Goal: Download file/media

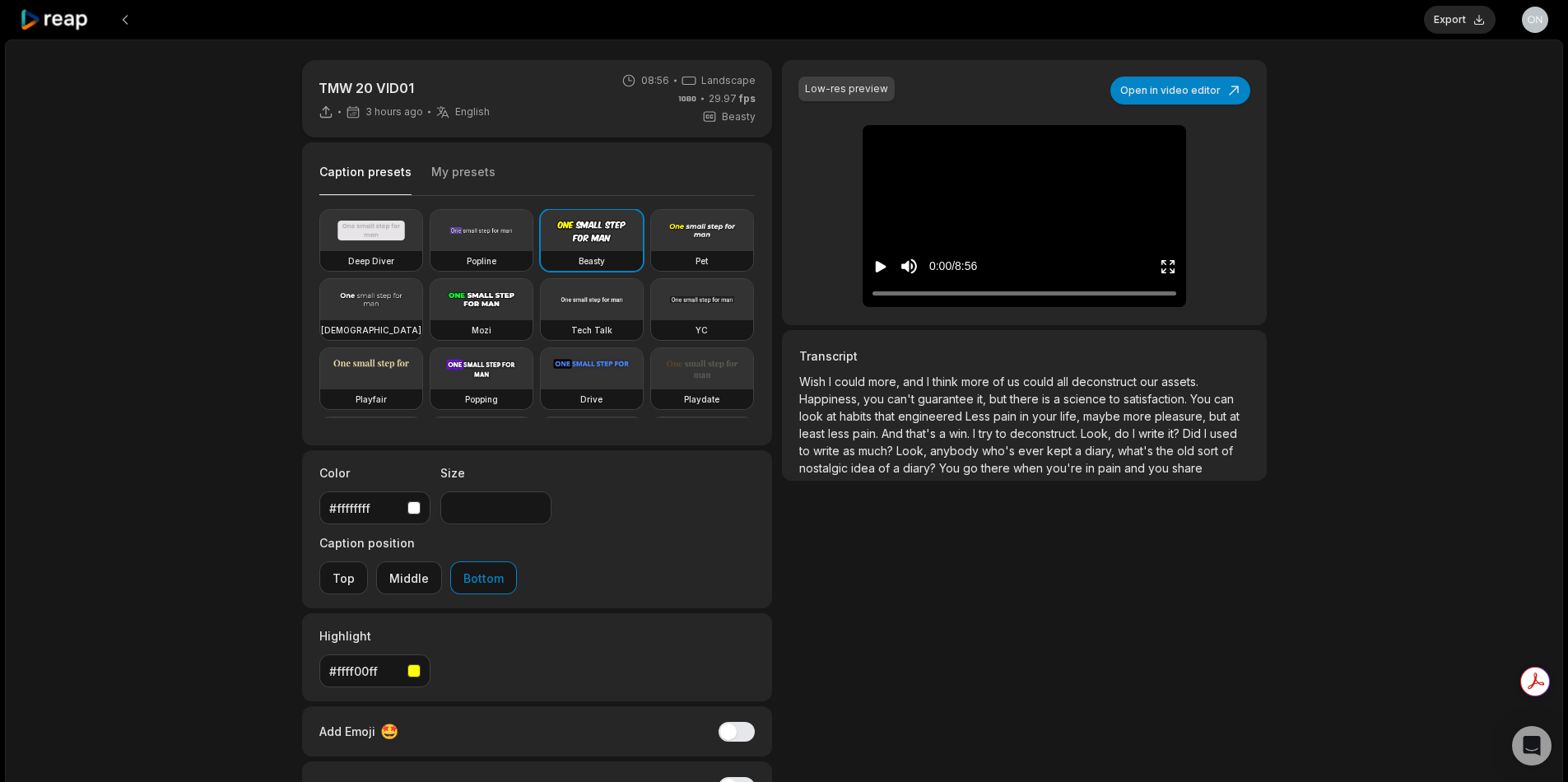
click at [463, 178] on button "My presets" at bounding box center [463, 179] width 64 height 32
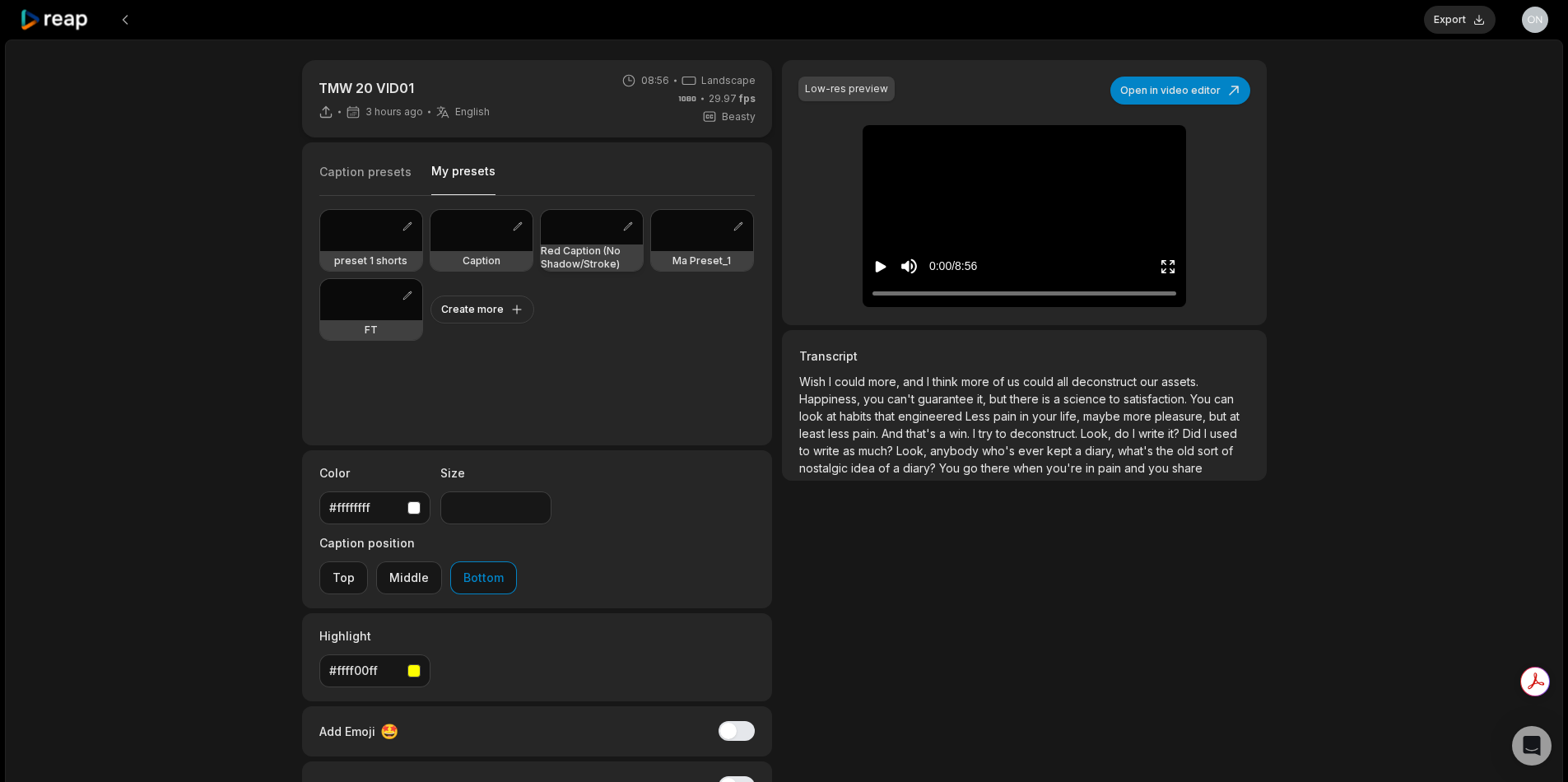
click at [576, 256] on h3 "Red Caption (No Shadow/Stroke)" at bounding box center [591, 257] width 102 height 27
type input "**"
click at [1220, 78] on button "Open in video editor" at bounding box center [1180, 91] width 140 height 28
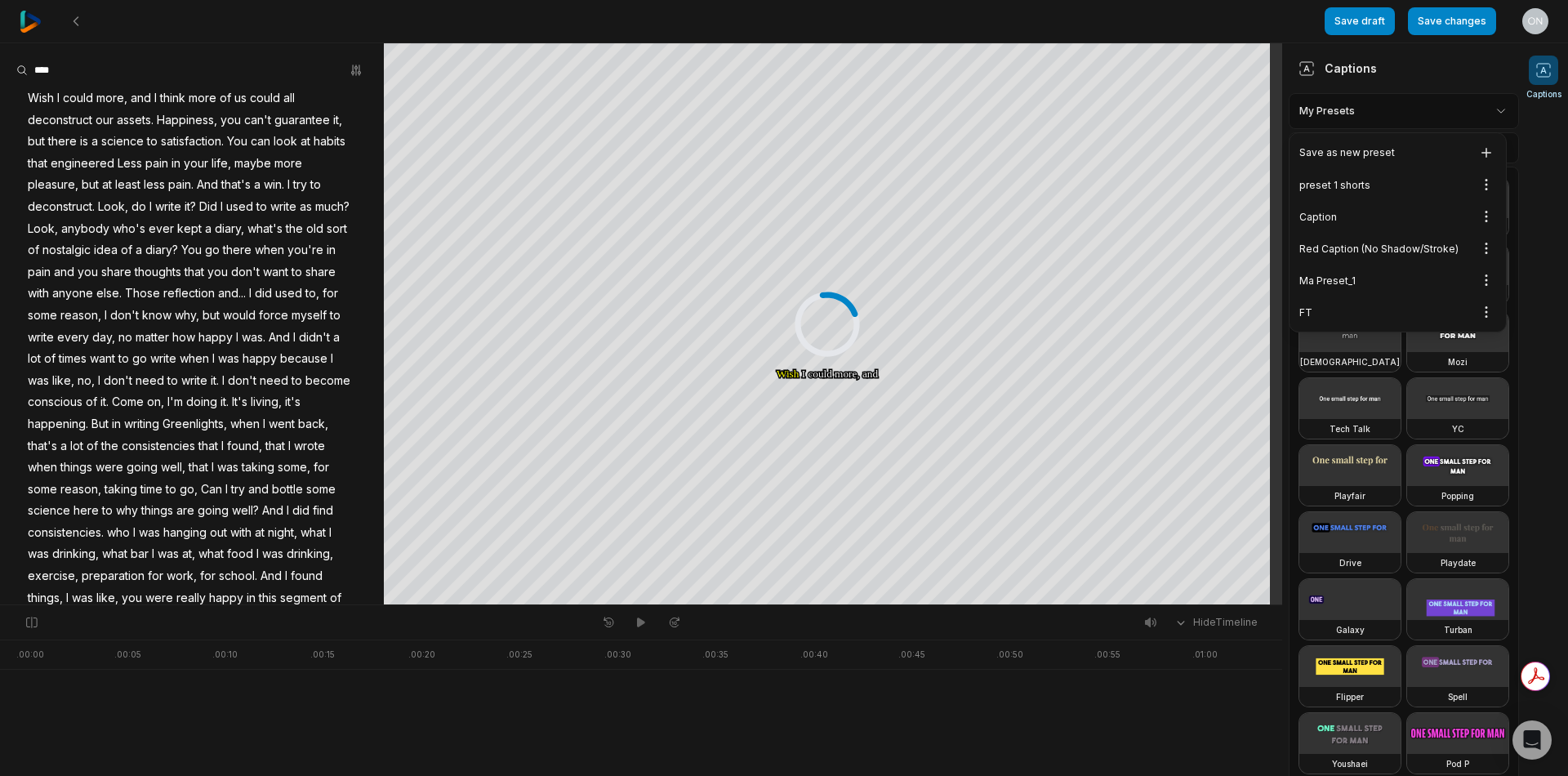
click at [1458, 115] on html "Save draft Save changes Open user menu Captions Your browser does not support m…" at bounding box center [784, 388] width 1568 height 776
click at [1407, 250] on div "Red Caption (No Shadow/Stroke) Open options" at bounding box center [1398, 249] width 209 height 32
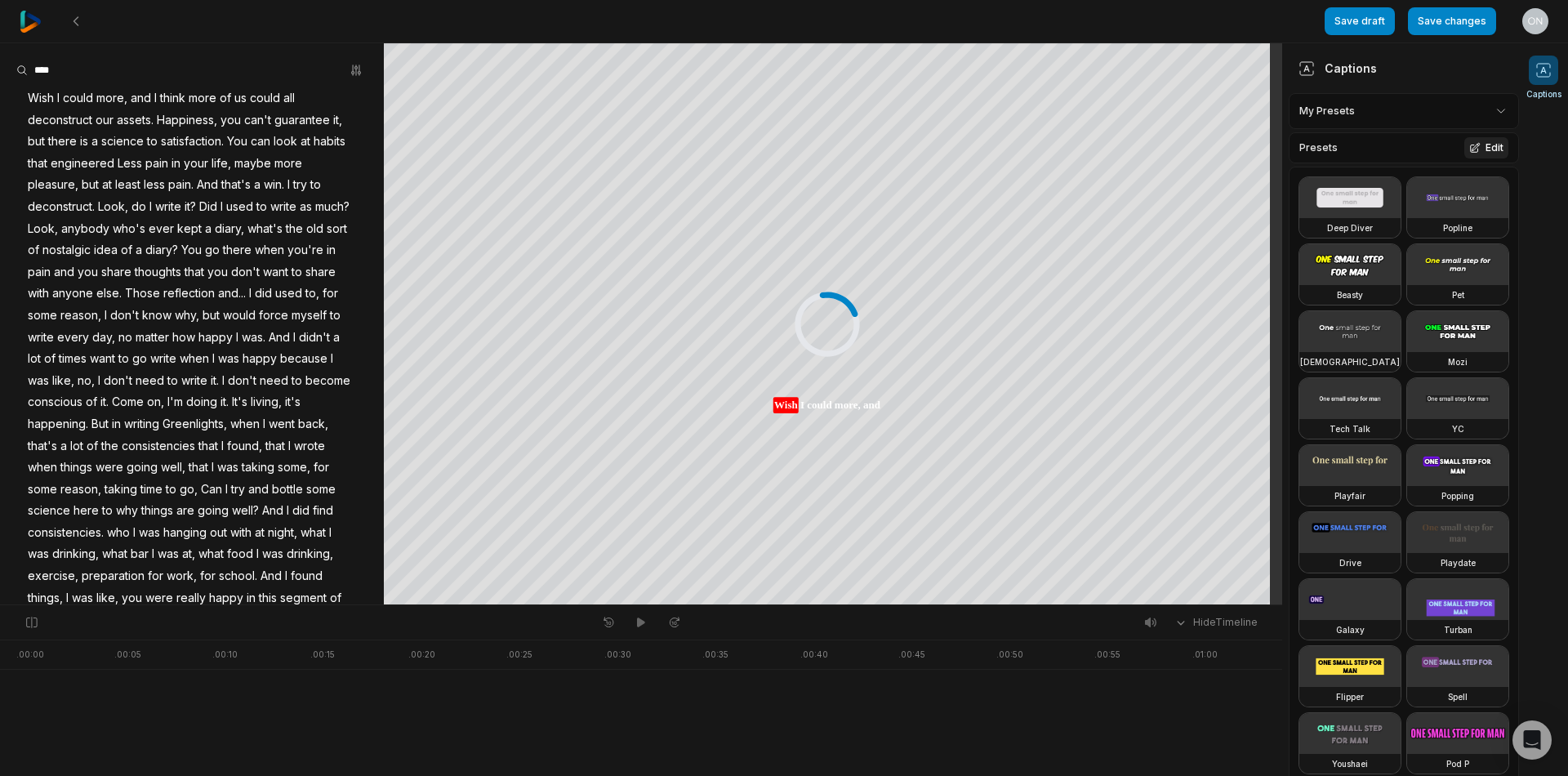
click at [1469, 151] on icon at bounding box center [1475, 148] width 12 height 12
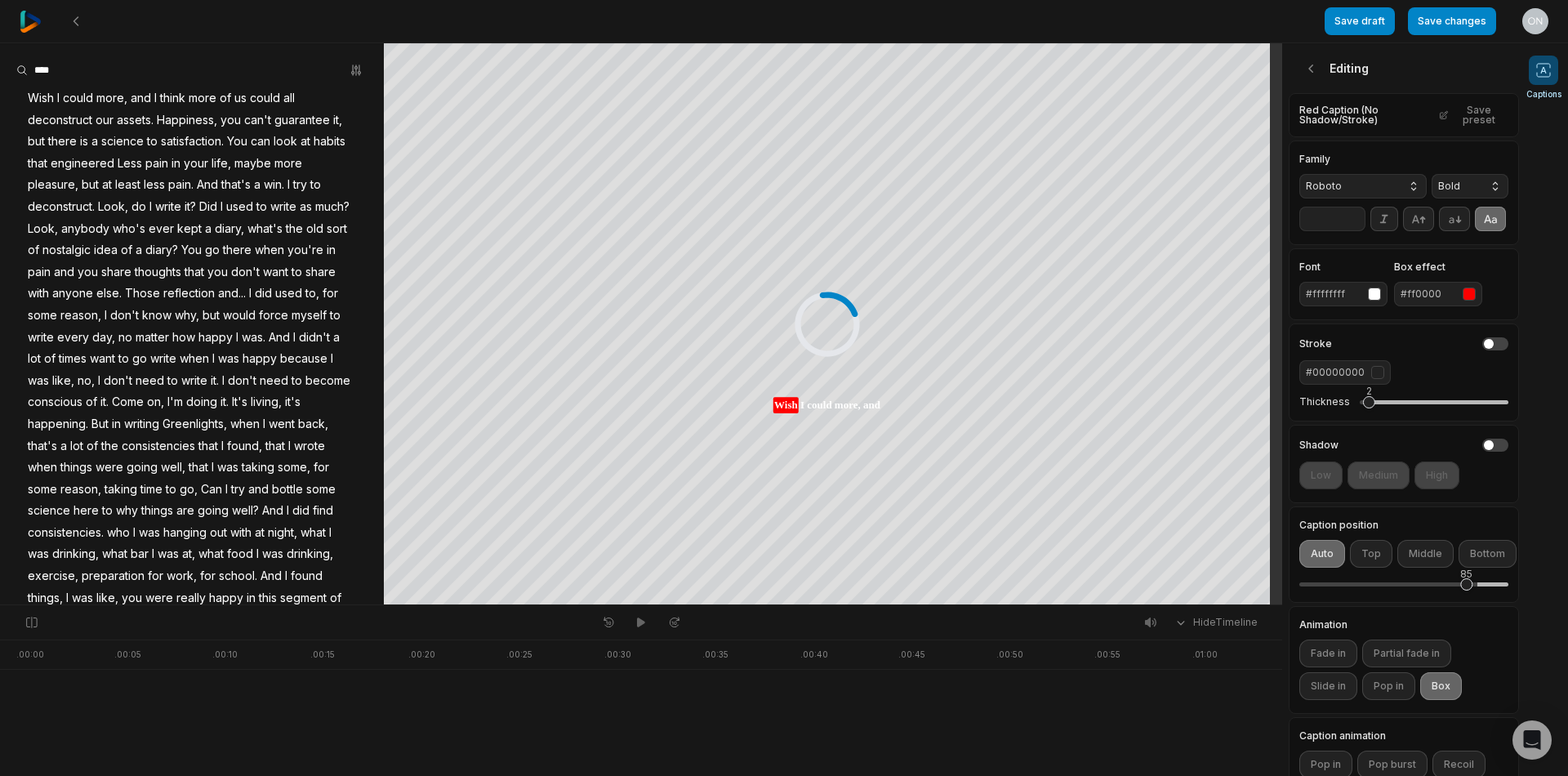
click at [1366, 419] on div "2" at bounding box center [1434, 401] width 149 height 34
click at [1371, 408] on div "3" at bounding box center [1374, 402] width 13 height 13
drag, startPoint x: 1468, startPoint y: 609, endPoint x: 1478, endPoint y: 609, distance: 10.0
click at [1478, 590] on div "91" at bounding box center [1478, 584] width 13 height 13
click at [1348, 113] on div "Red Caption (No Shadow/Stroke) Save preset" at bounding box center [1404, 114] width 230 height 44
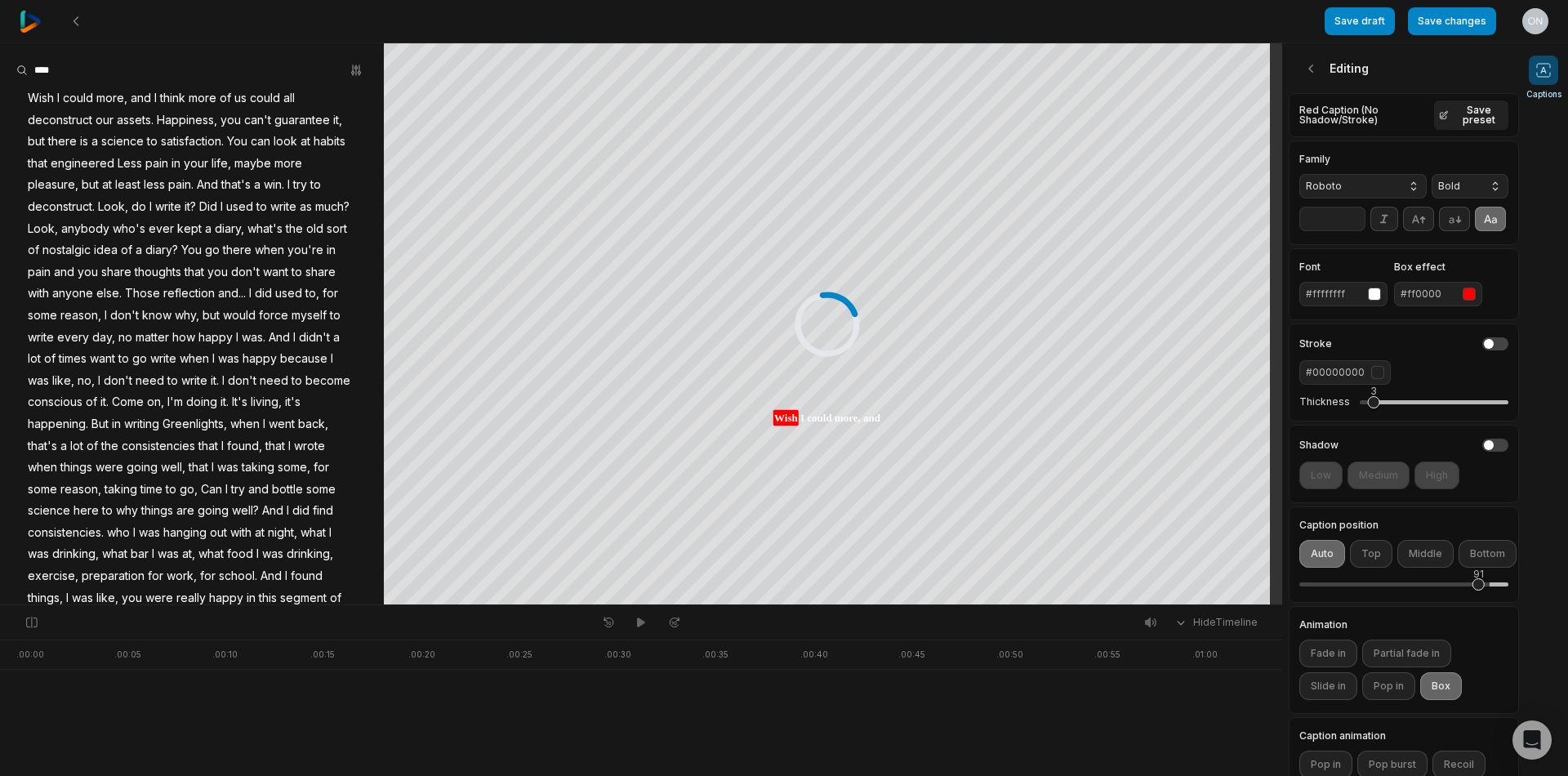
click at [1441, 118] on icon at bounding box center [1444, 115] width 10 height 12
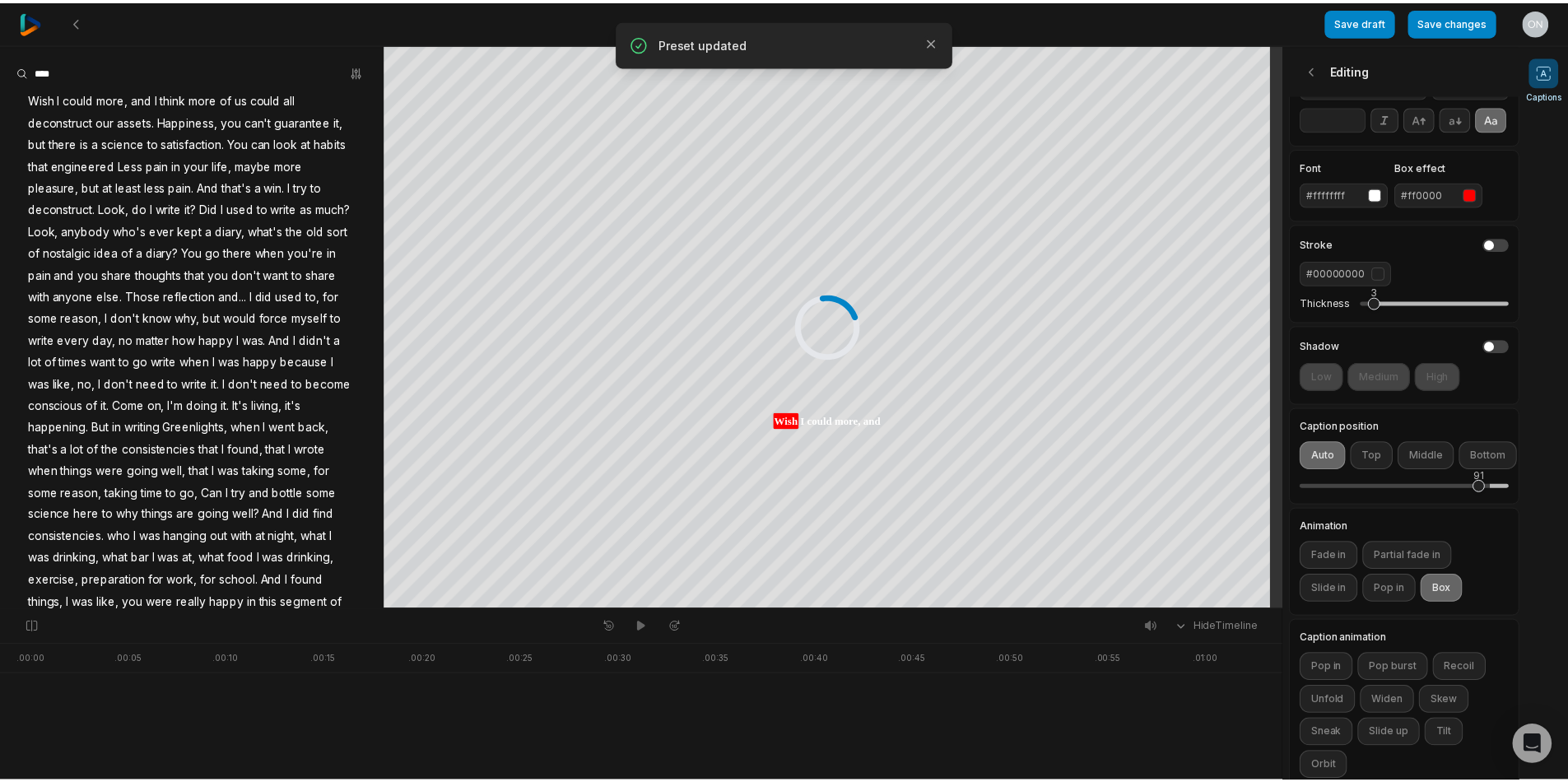
scroll to position [159, 0]
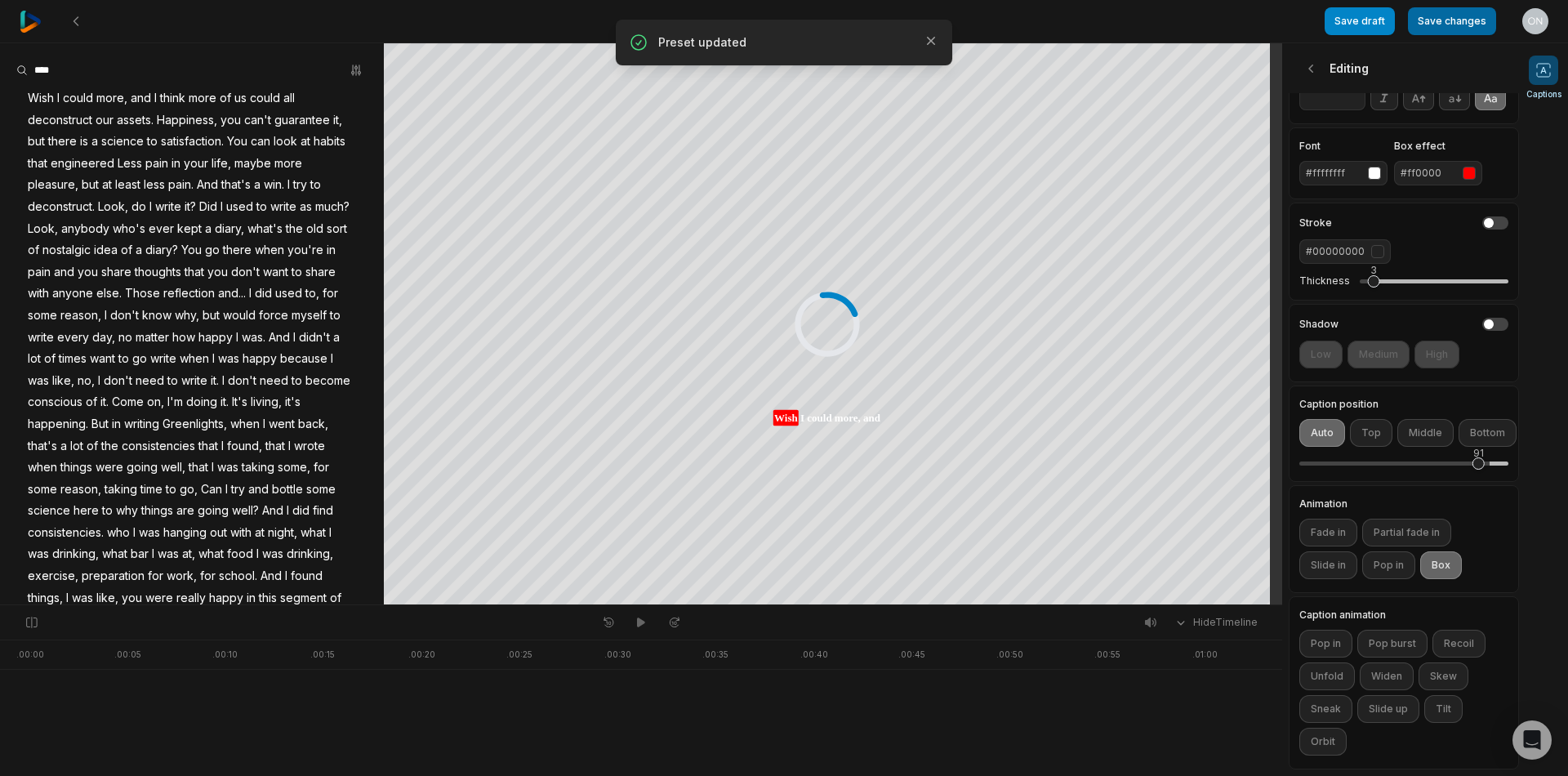
click at [1466, 18] on button "Save changes" at bounding box center [1453, 22] width 88 height 27
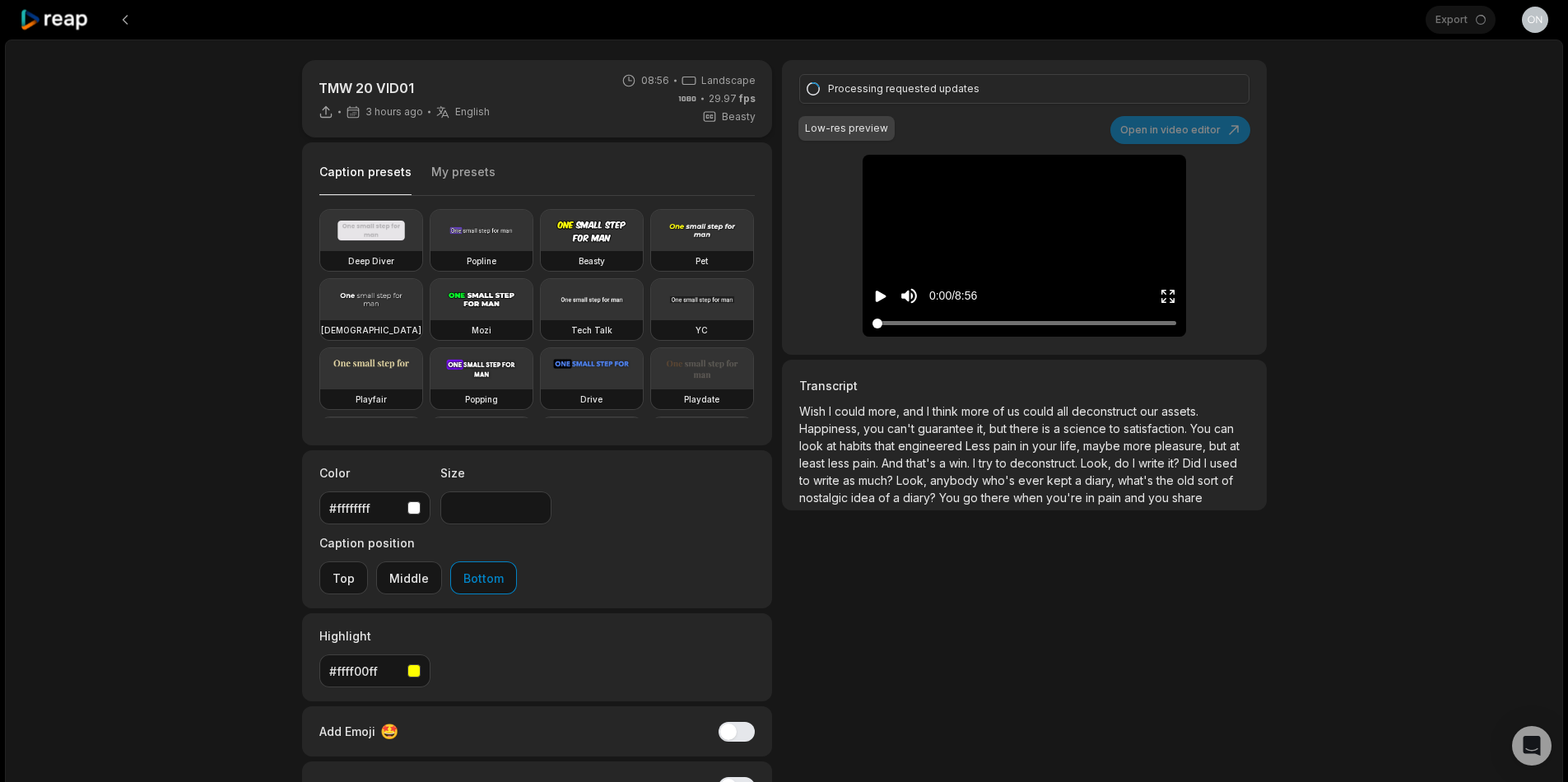
type input "**"
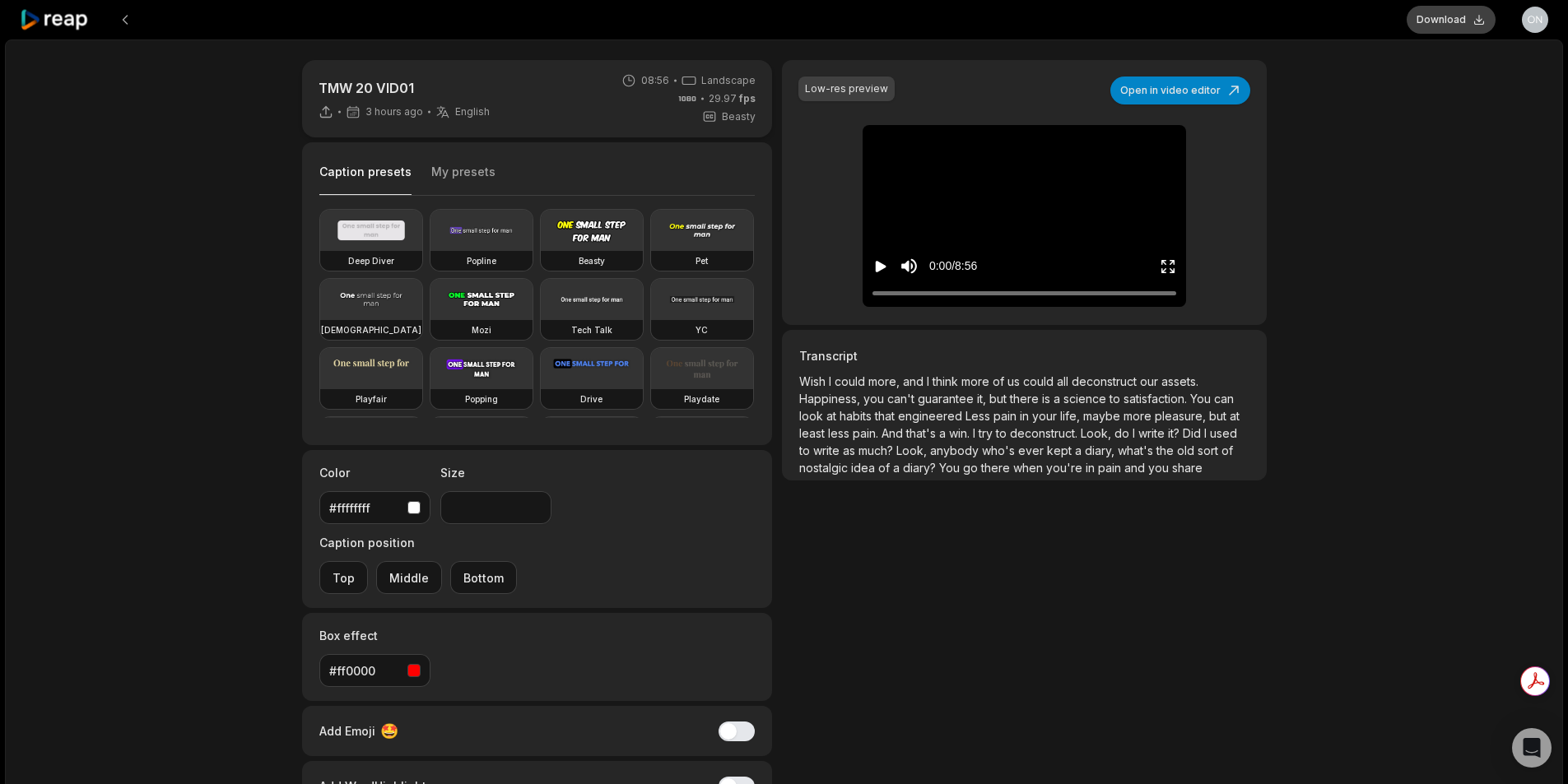
click at [1468, 32] on button "Download" at bounding box center [1451, 20] width 89 height 28
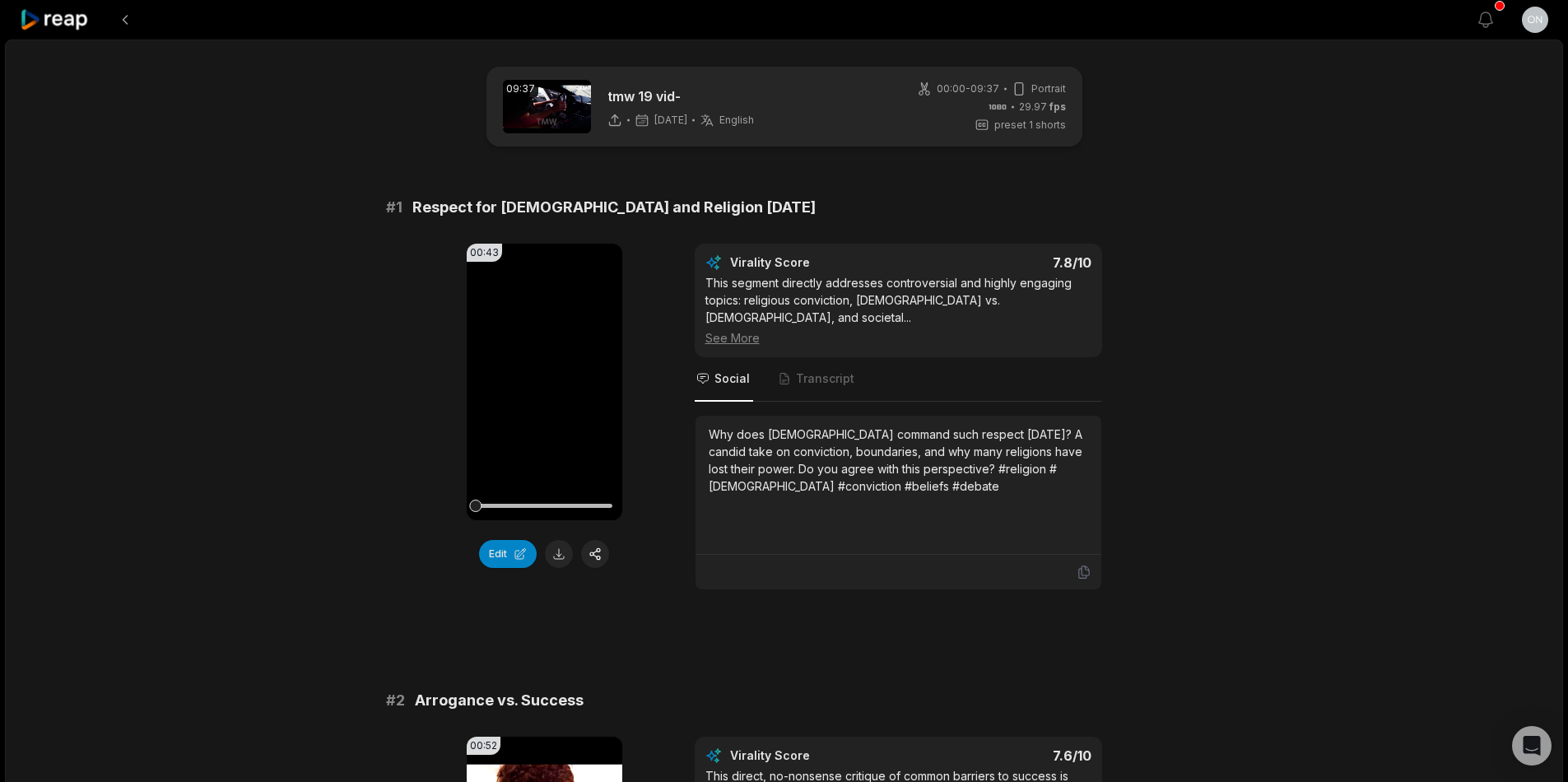
click at [70, 14] on icon at bounding box center [54, 20] width 70 height 23
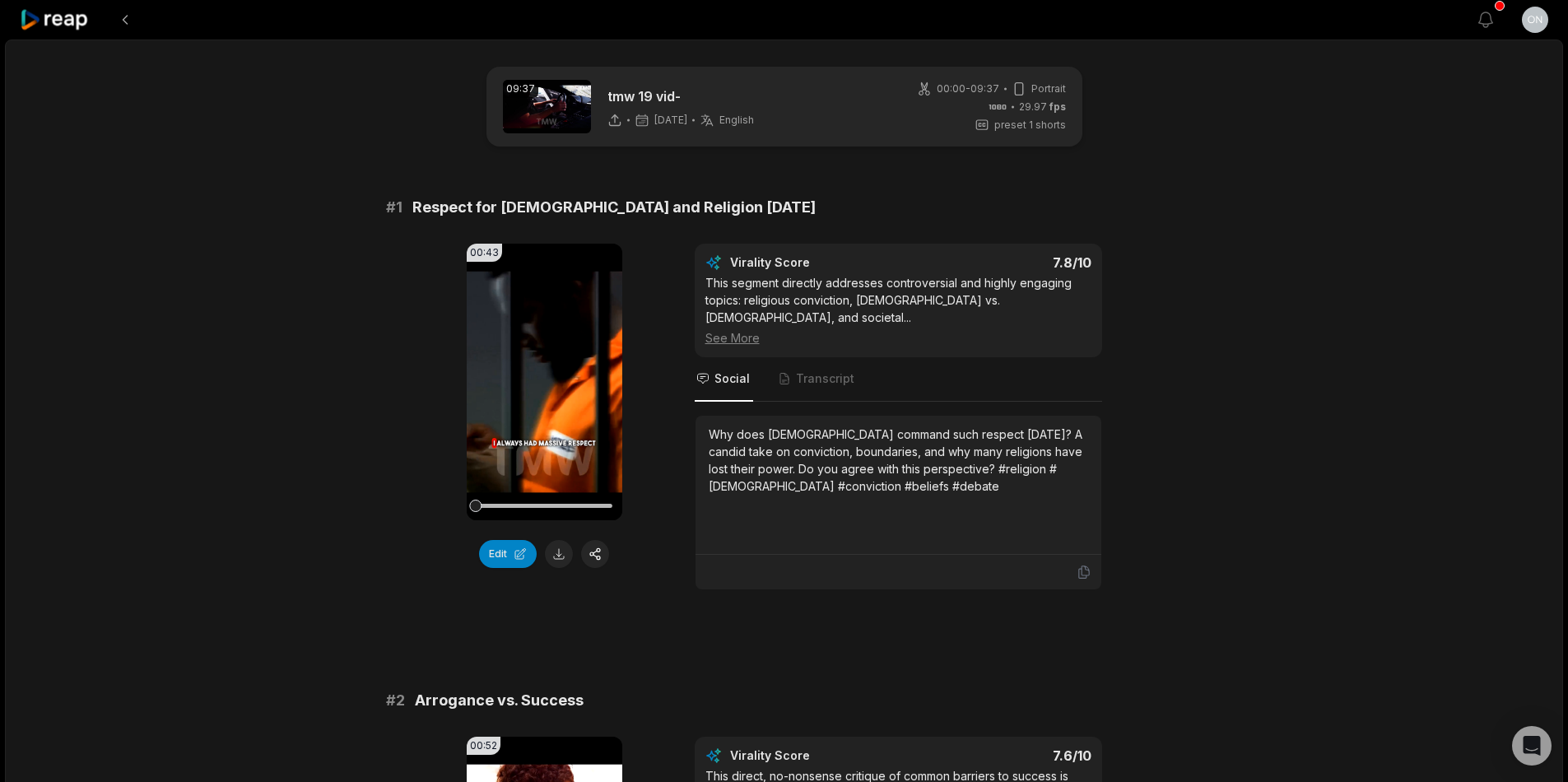
click at [71, 14] on icon at bounding box center [54, 20] width 70 height 23
click at [77, 25] on icon at bounding box center [54, 20] width 70 height 23
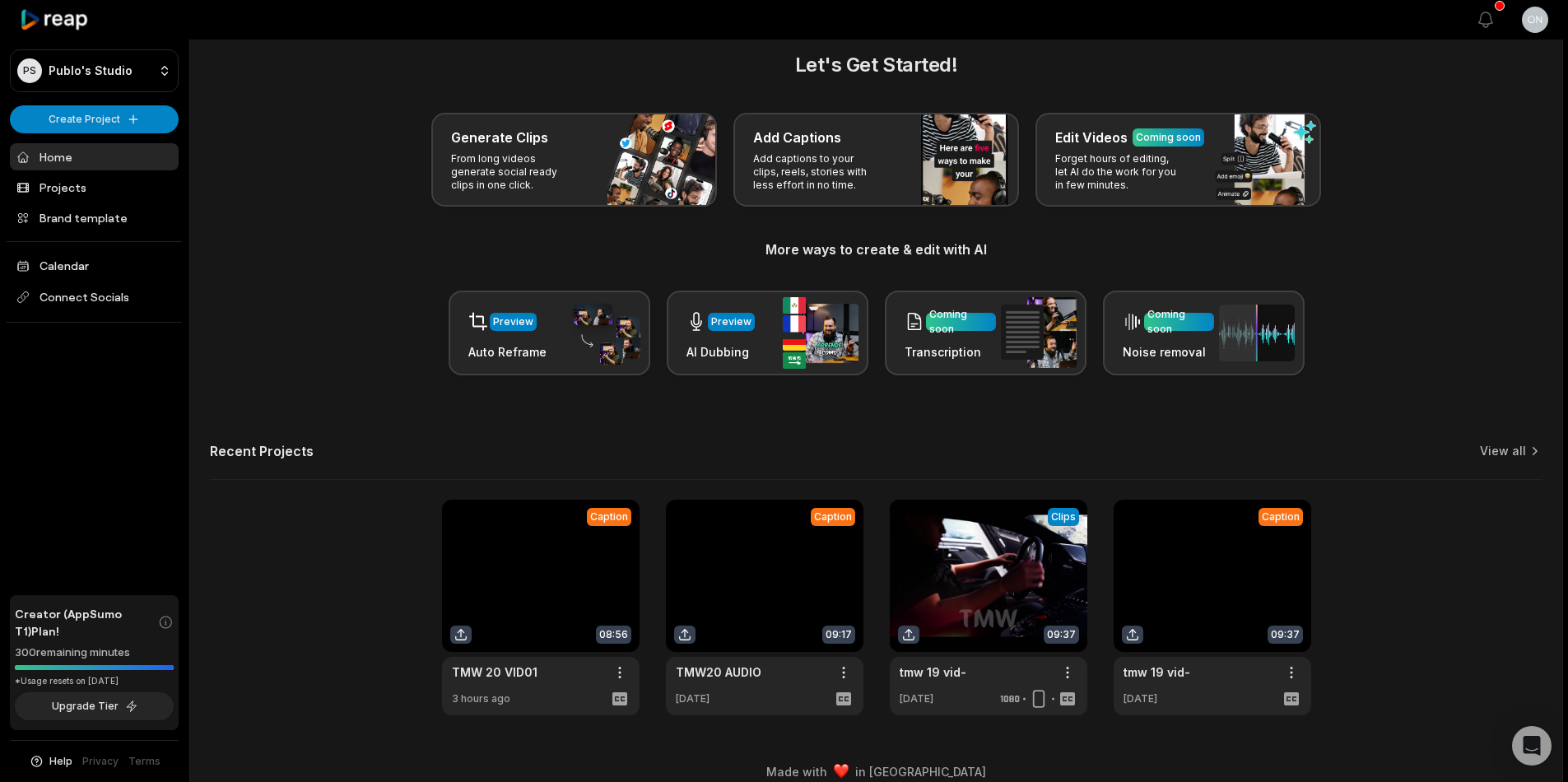
scroll to position [39, 0]
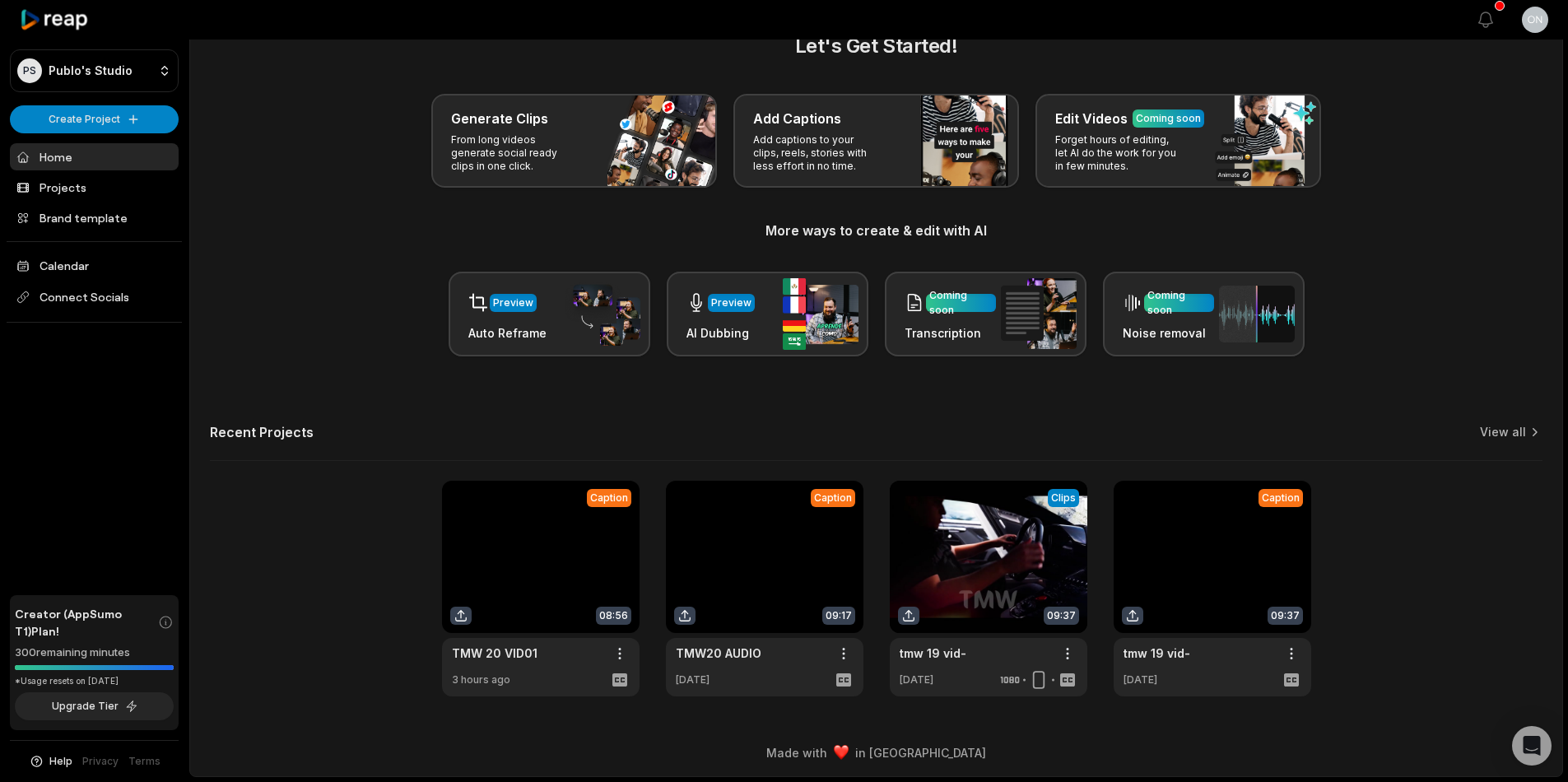
click at [1188, 584] on link at bounding box center [1212, 588] width 197 height 216
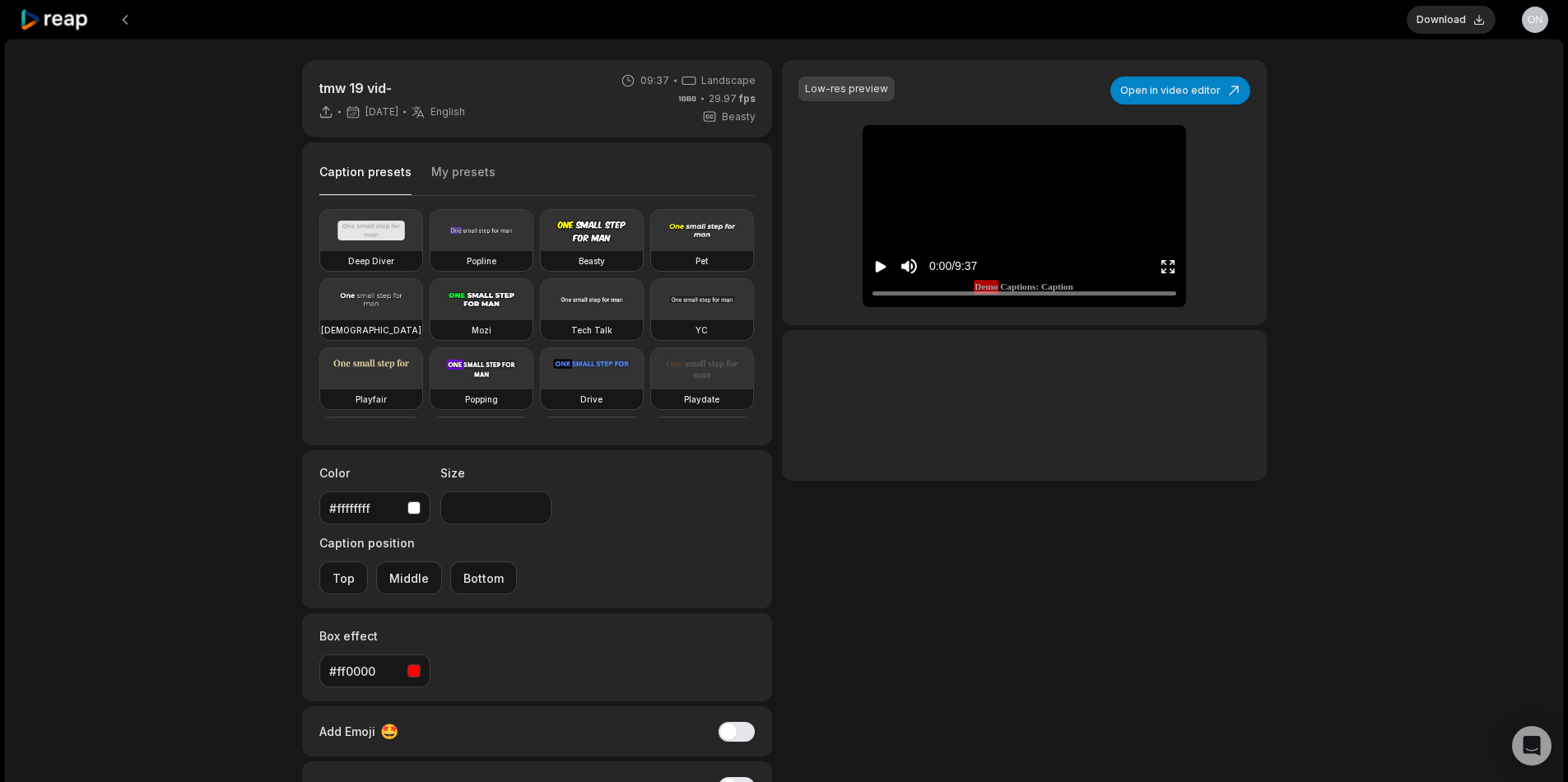
click at [434, 159] on div "Caption presets My presets" at bounding box center [537, 177] width 436 height 39
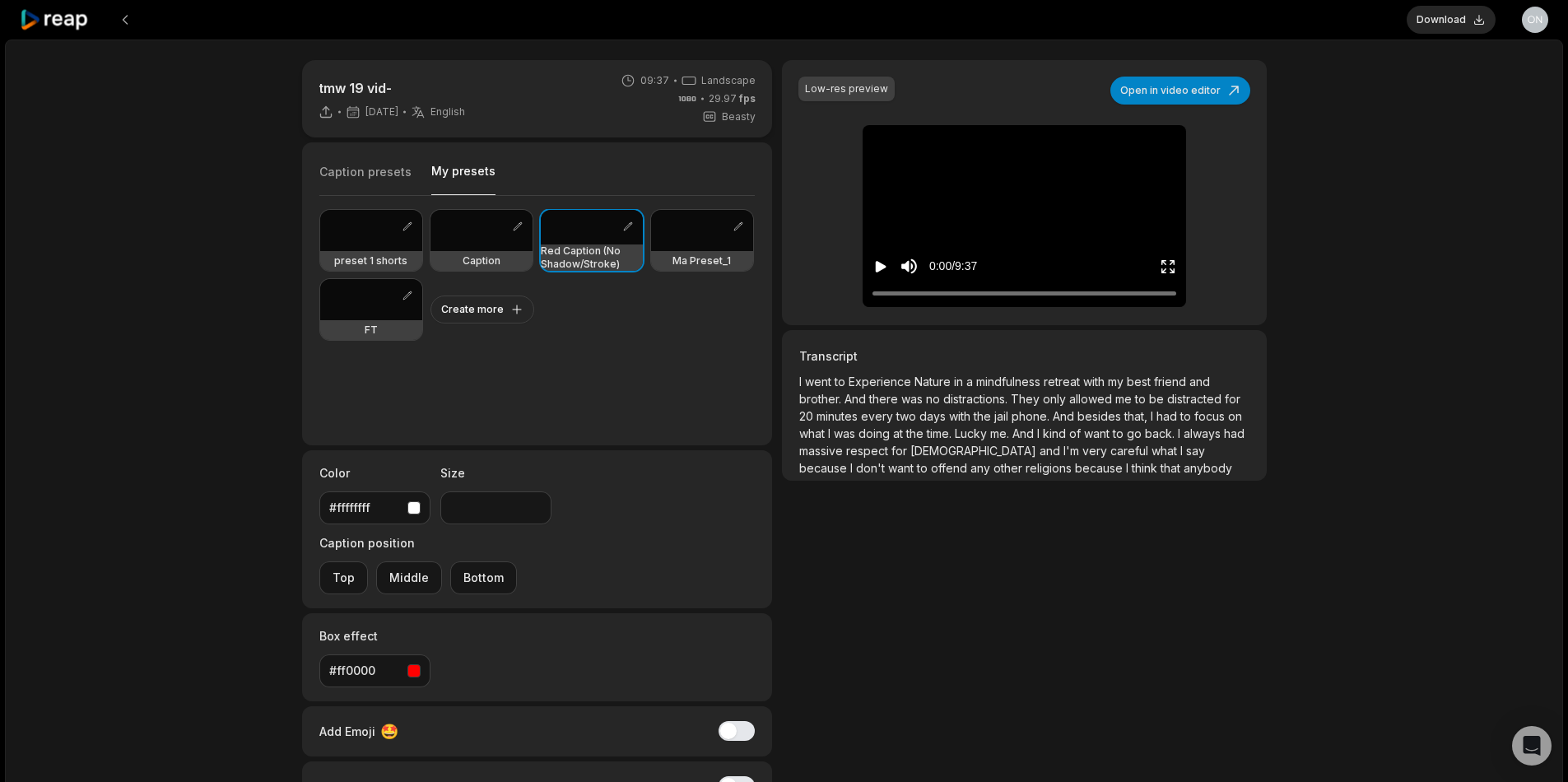
click at [464, 177] on button "My presets" at bounding box center [463, 178] width 64 height 33
click at [46, 28] on icon at bounding box center [54, 20] width 70 height 23
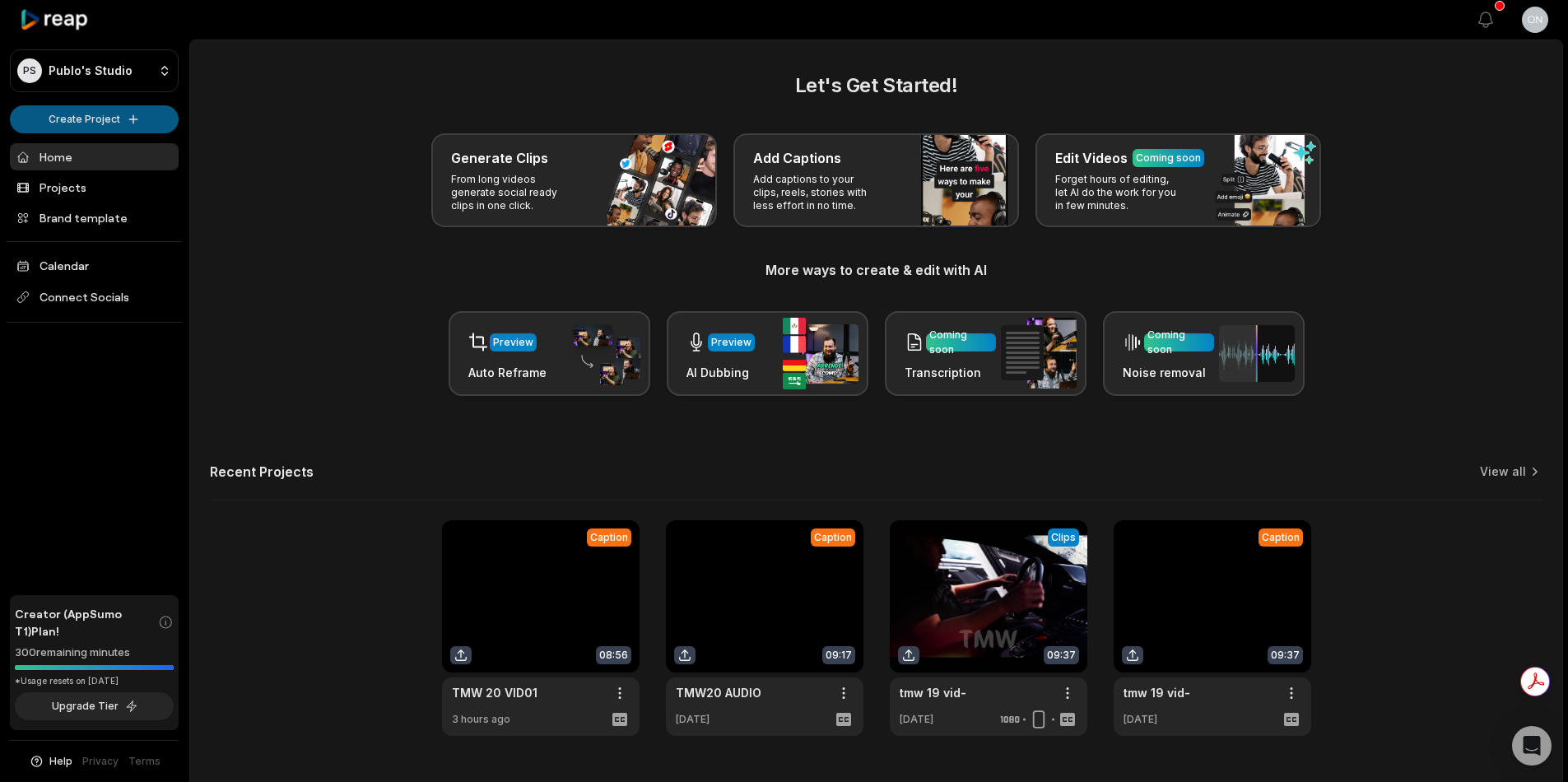
click at [81, 121] on html "PS Publo's Studio Create Project Home Projects Brand template Calendar Connect …" at bounding box center [784, 391] width 1568 height 782
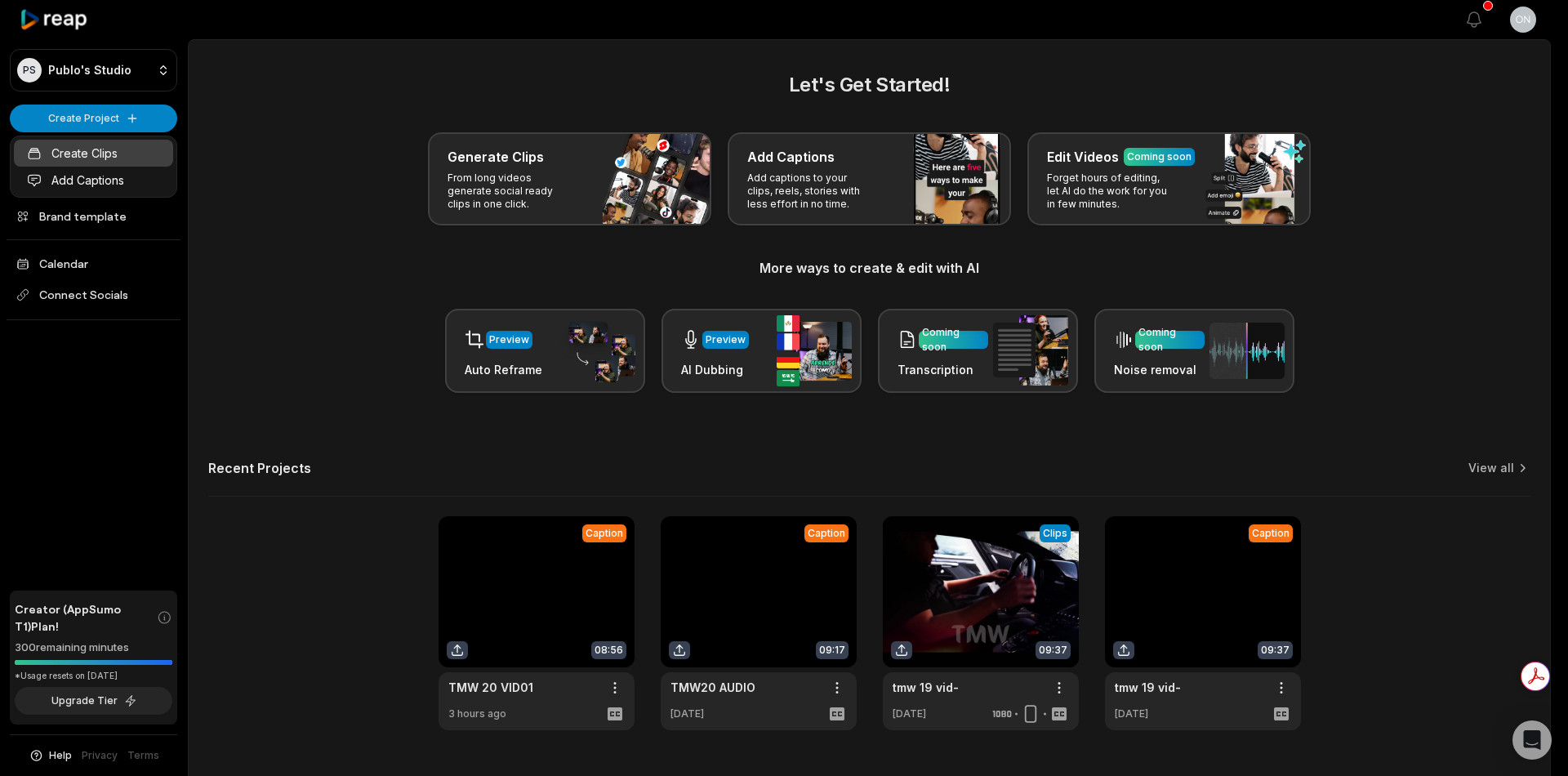
click at [126, 156] on link "Create Clips" at bounding box center [93, 154] width 160 height 27
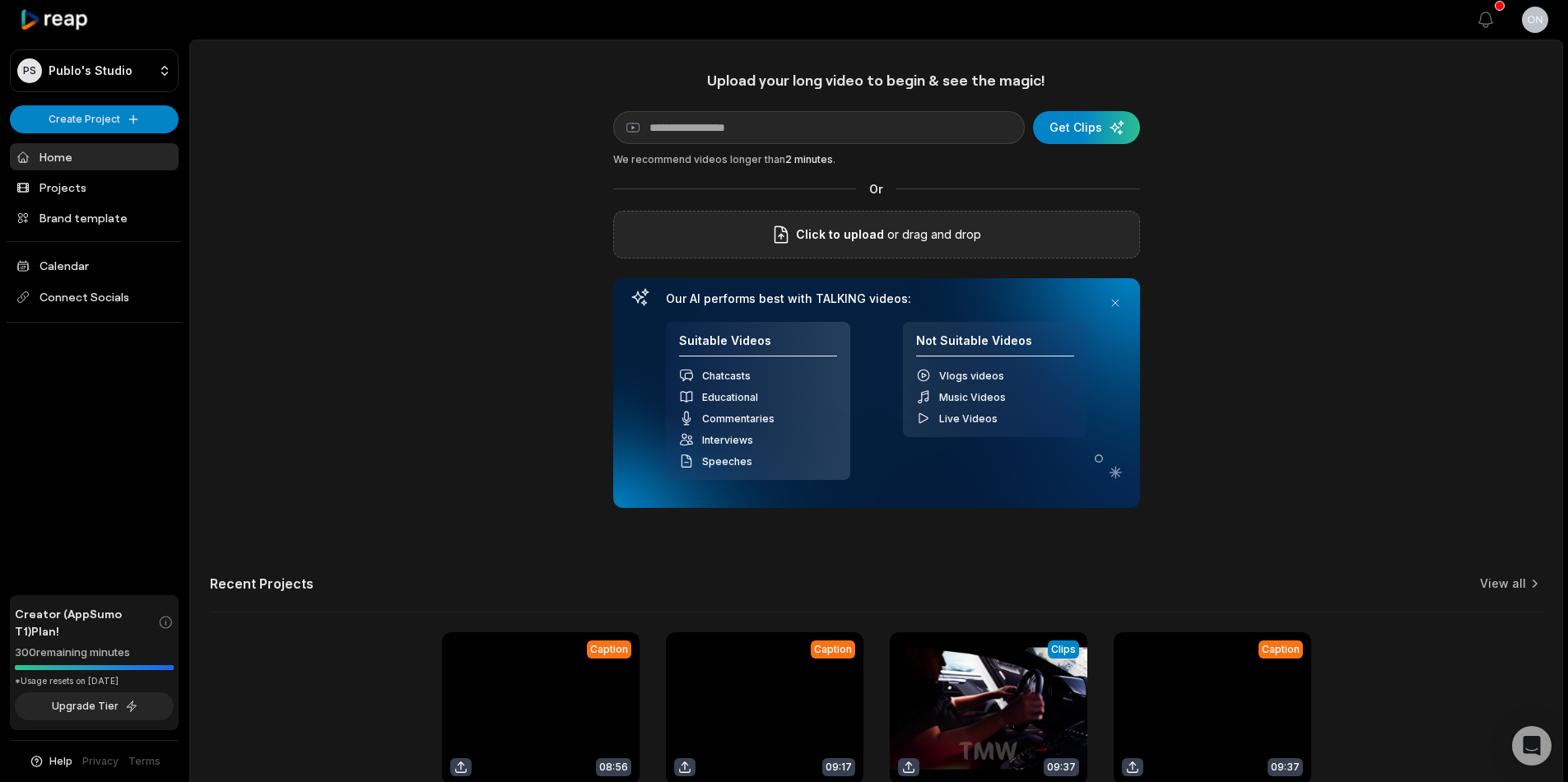
click at [776, 225] on icon at bounding box center [781, 235] width 20 height 20
click at [0, 0] on input "Click to upload" at bounding box center [0, 0] width 0 height 0
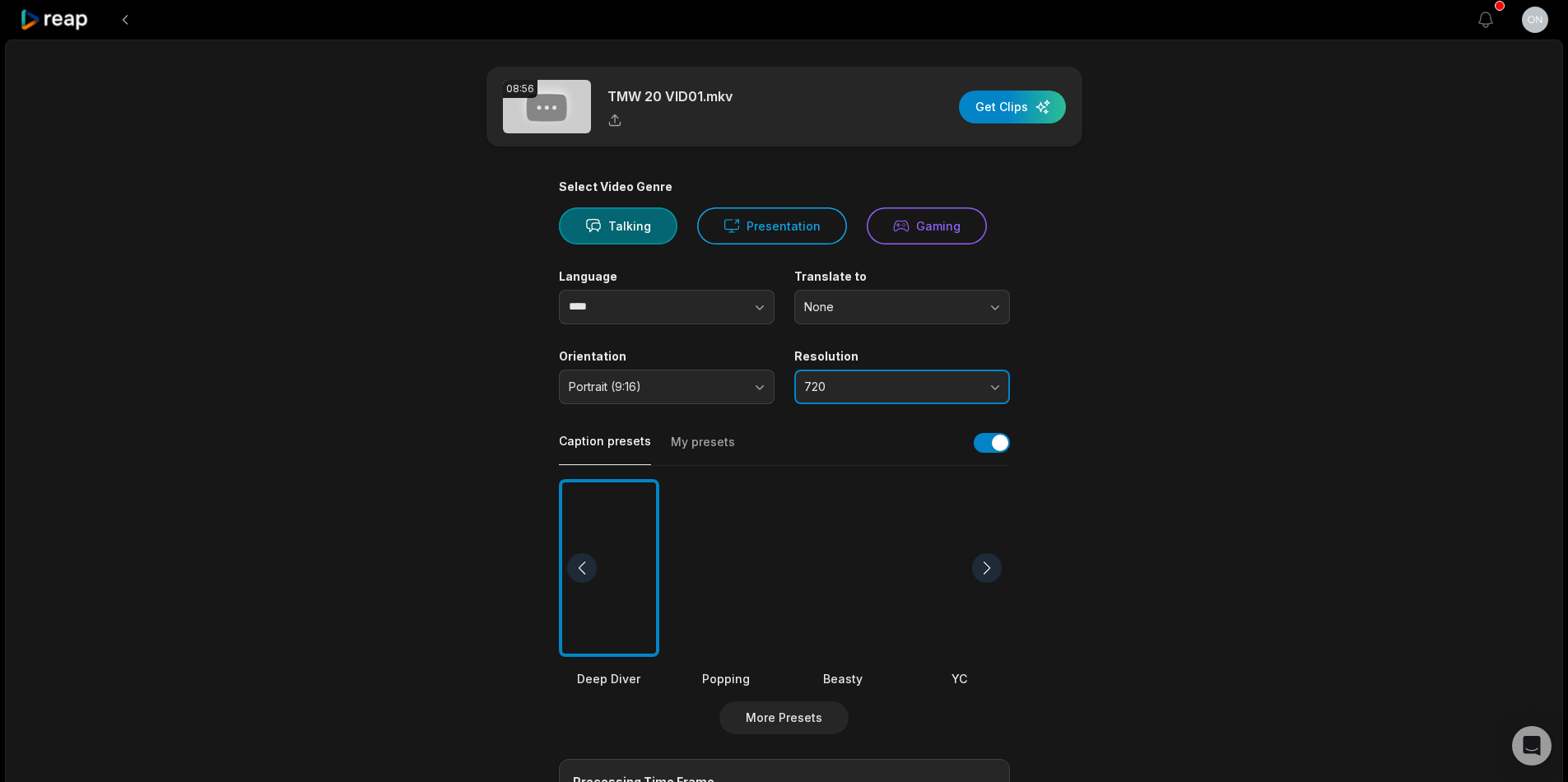
click at [887, 391] on span "720" at bounding box center [890, 387] width 173 height 15
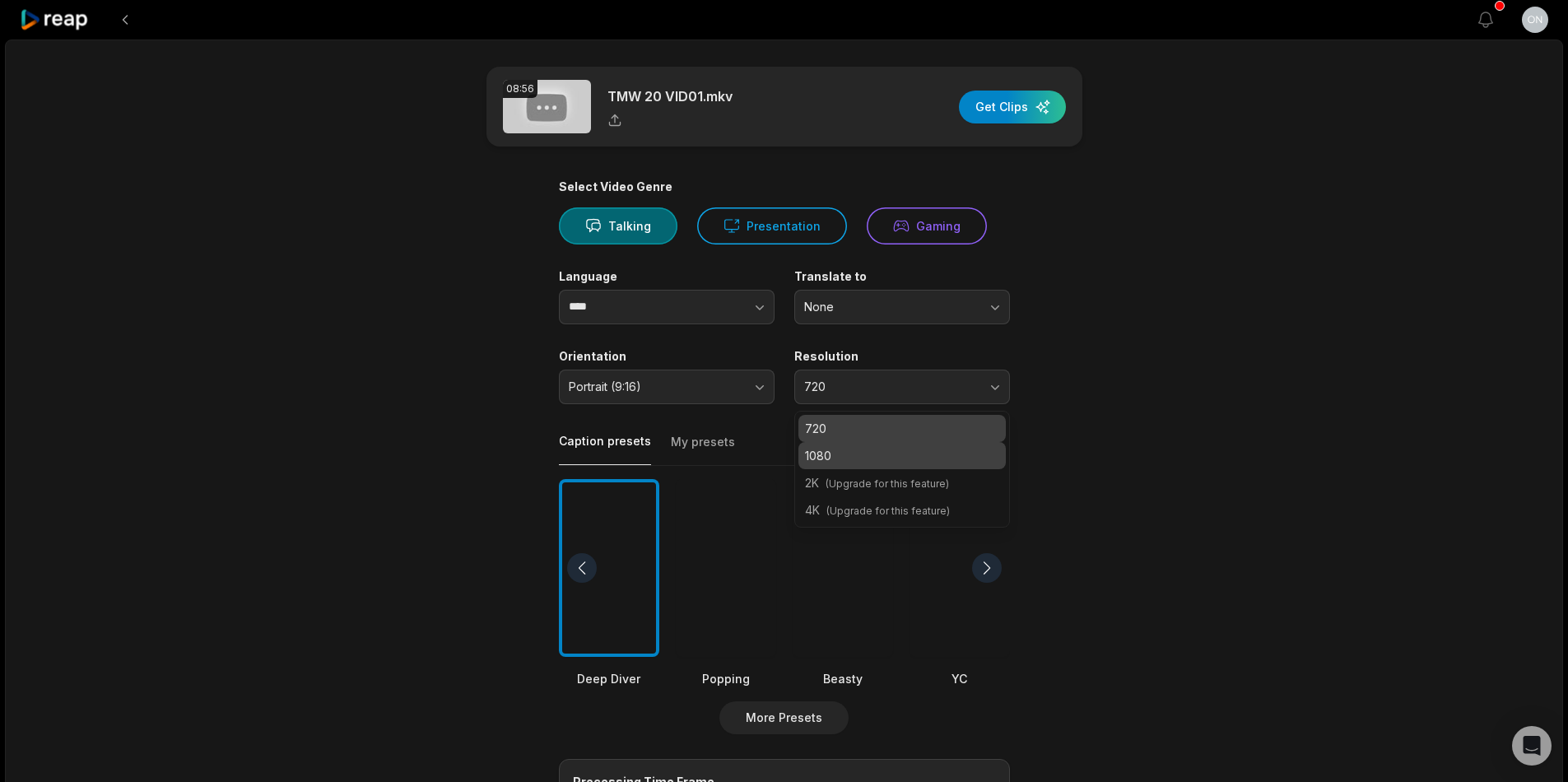
click at [847, 447] on p "1080" at bounding box center [901, 456] width 194 height 18
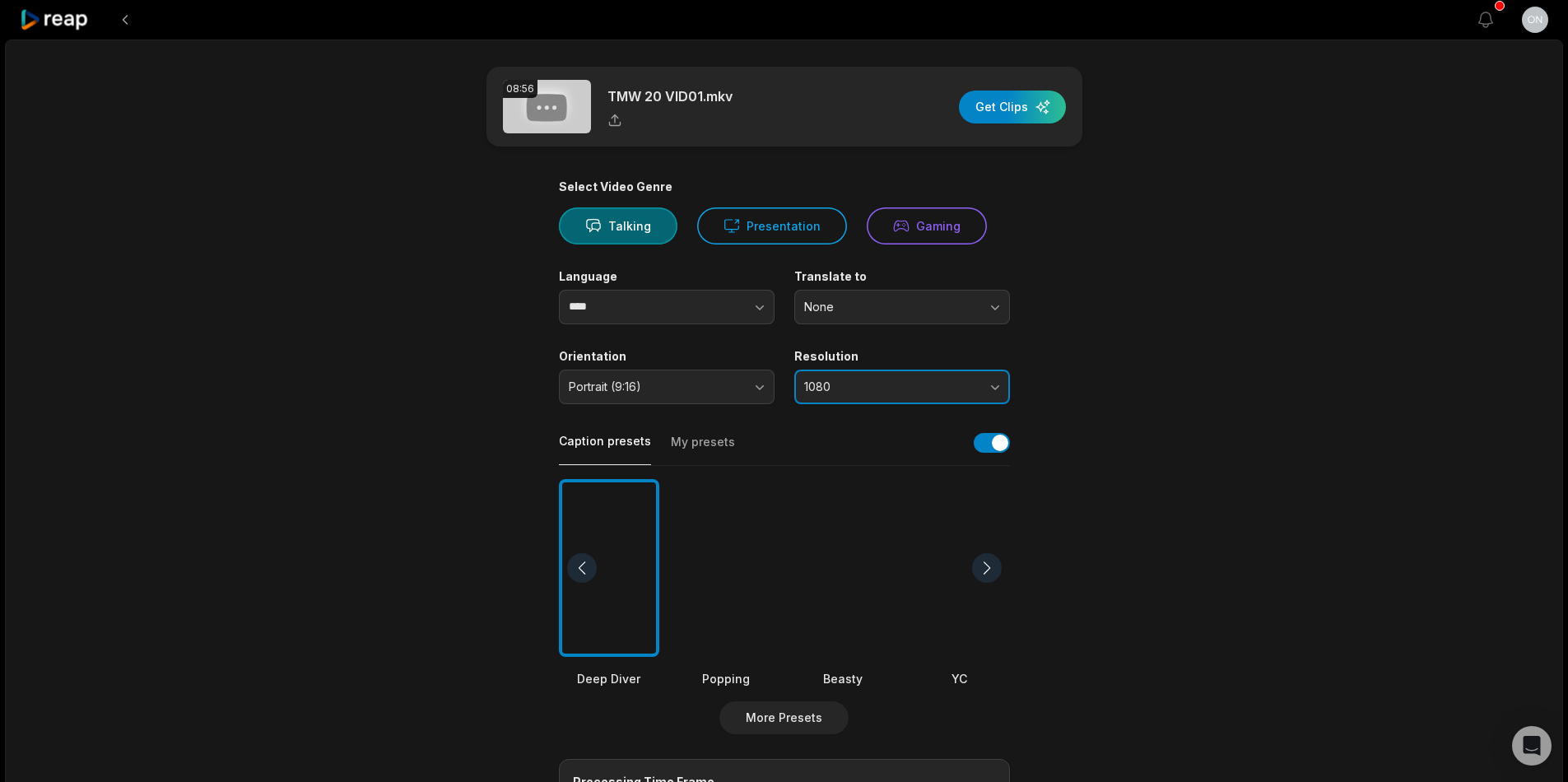
scroll to position [165, 0]
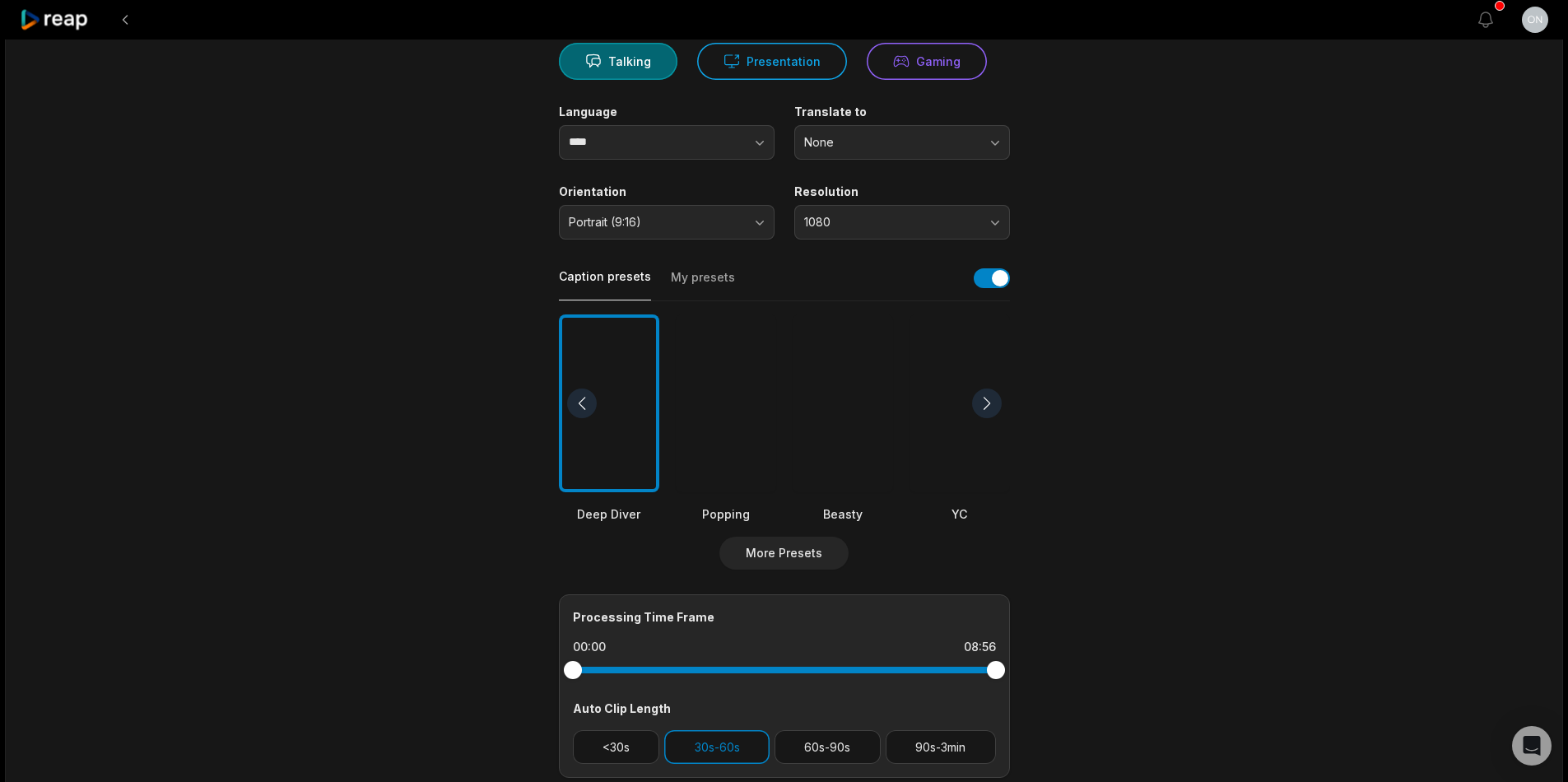
click at [736, 484] on div at bounding box center [726, 403] width 101 height 178
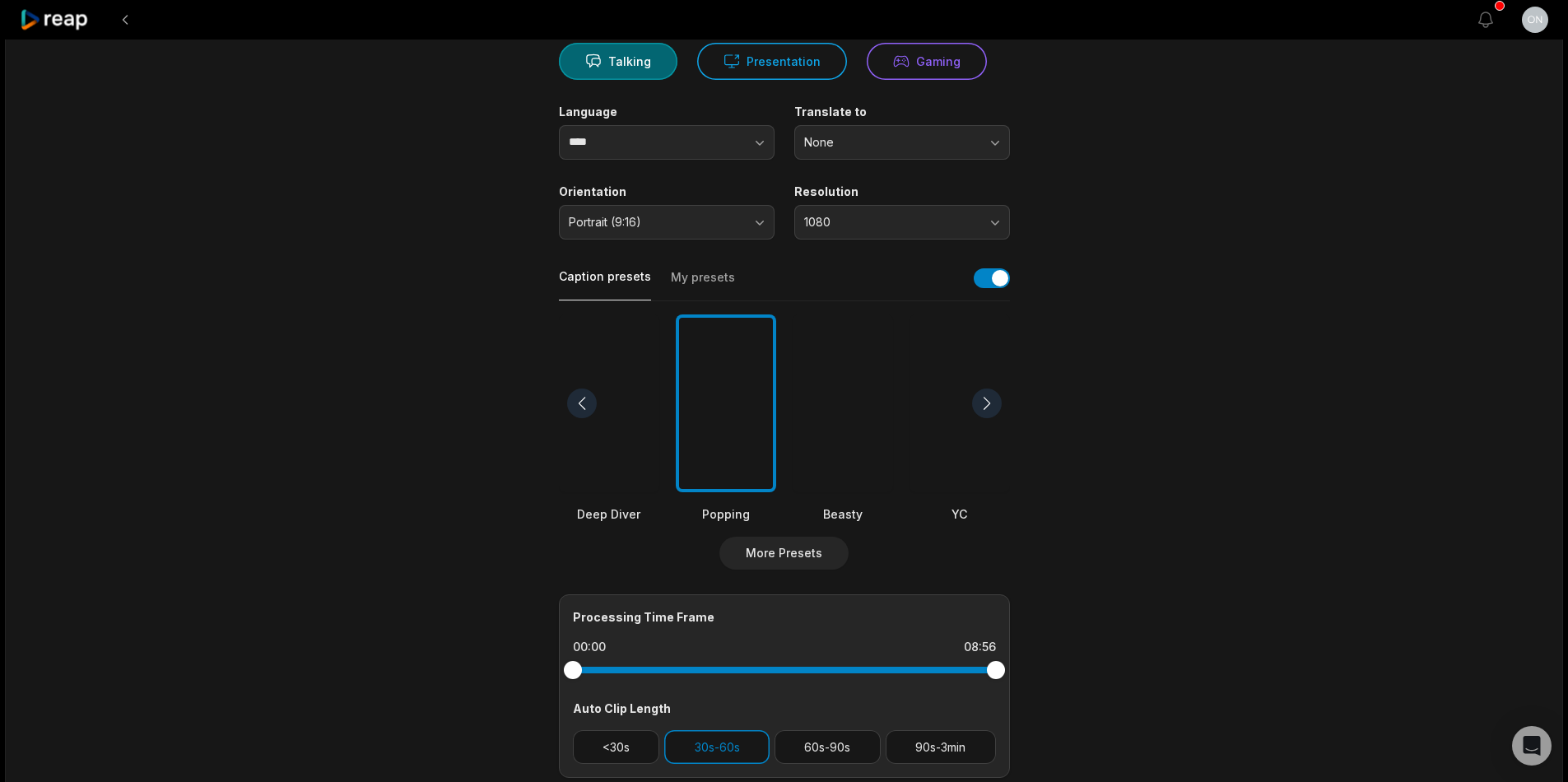
click at [677, 273] on button "My presets" at bounding box center [702, 285] width 64 height 32
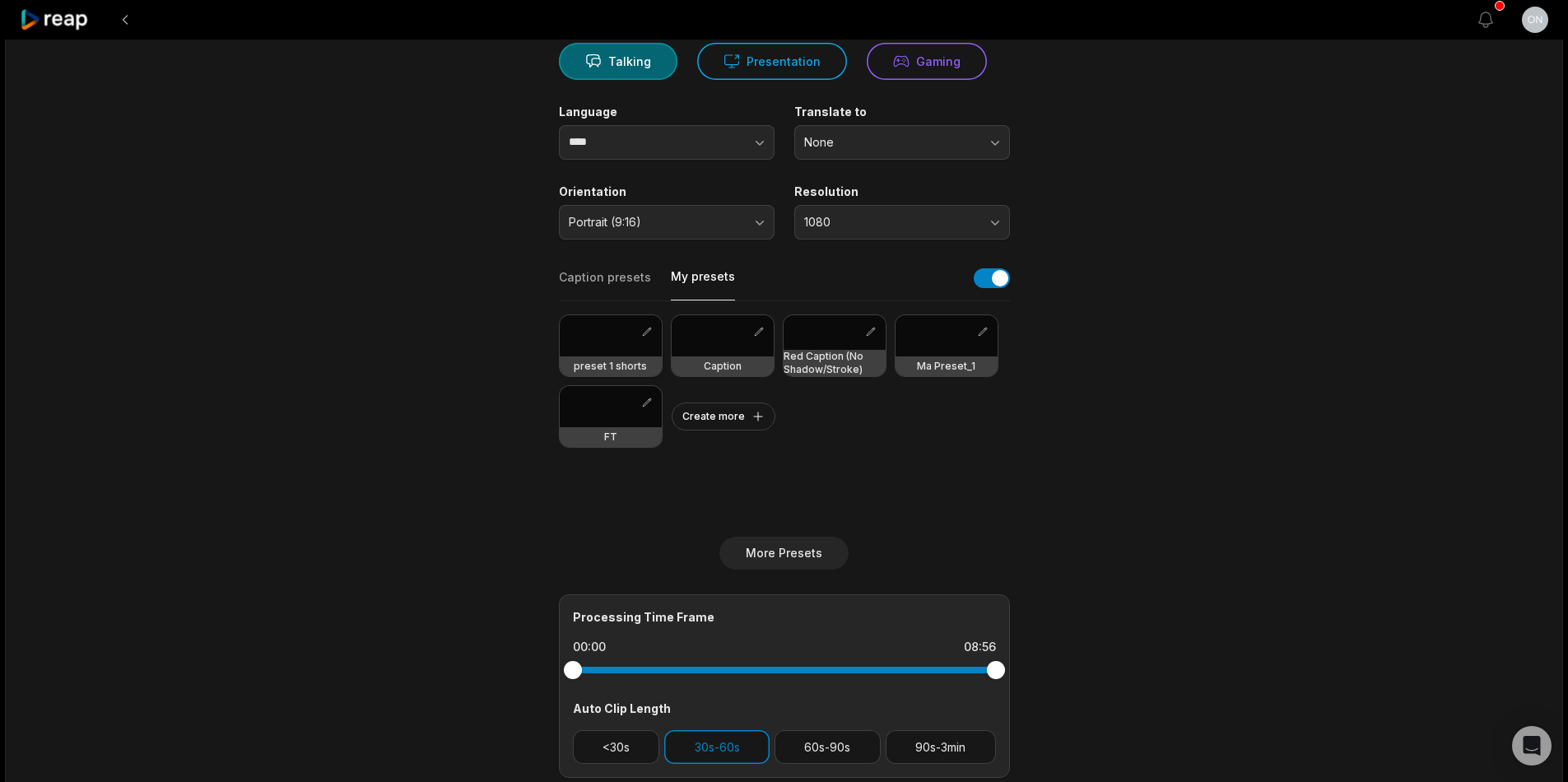
click at [589, 369] on h3 "preset 1 shorts" at bounding box center [610, 366] width 73 height 13
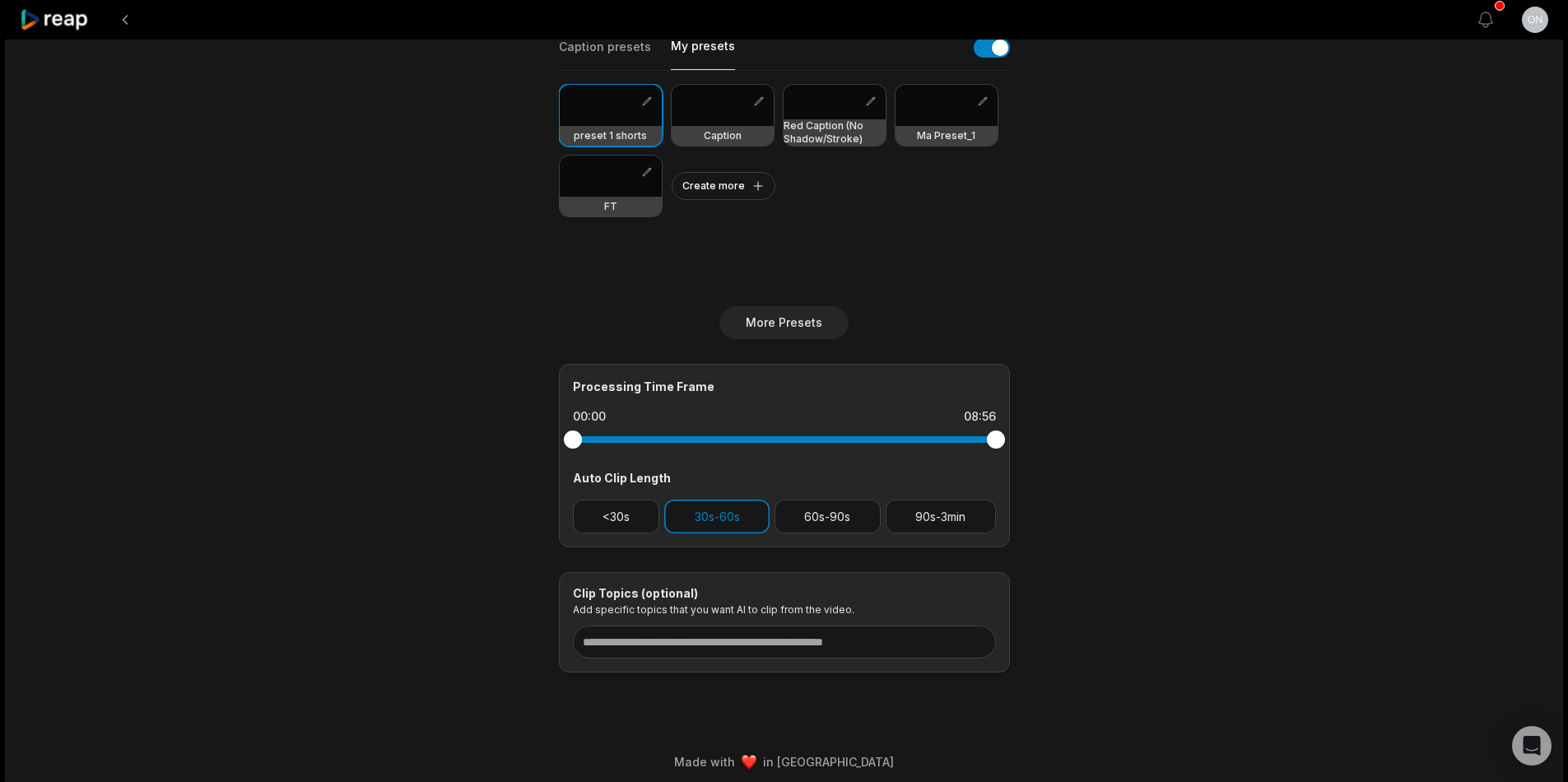
scroll to position [404, 0]
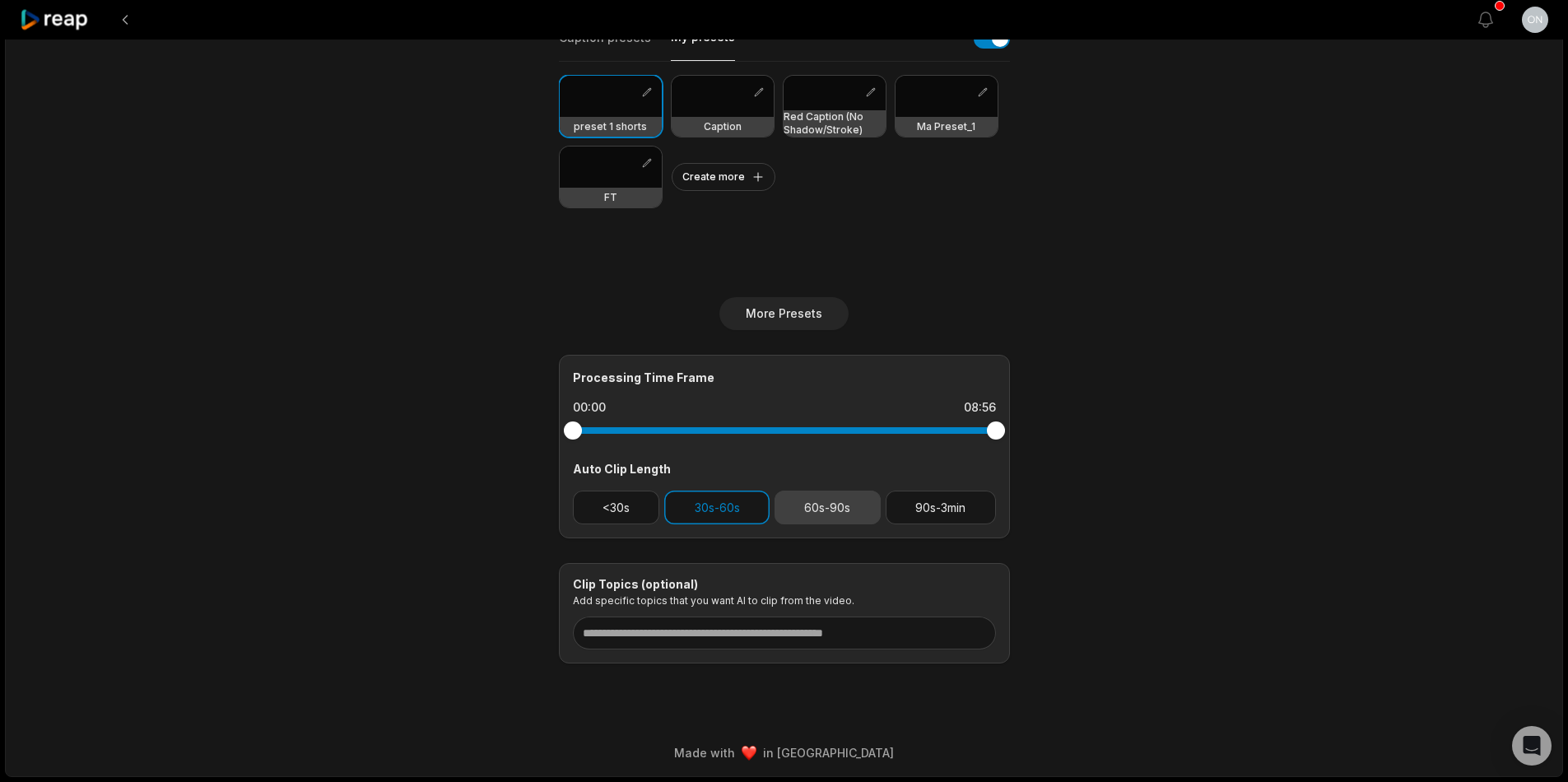
click at [824, 507] on button "60s-90s" at bounding box center [827, 507] width 107 height 34
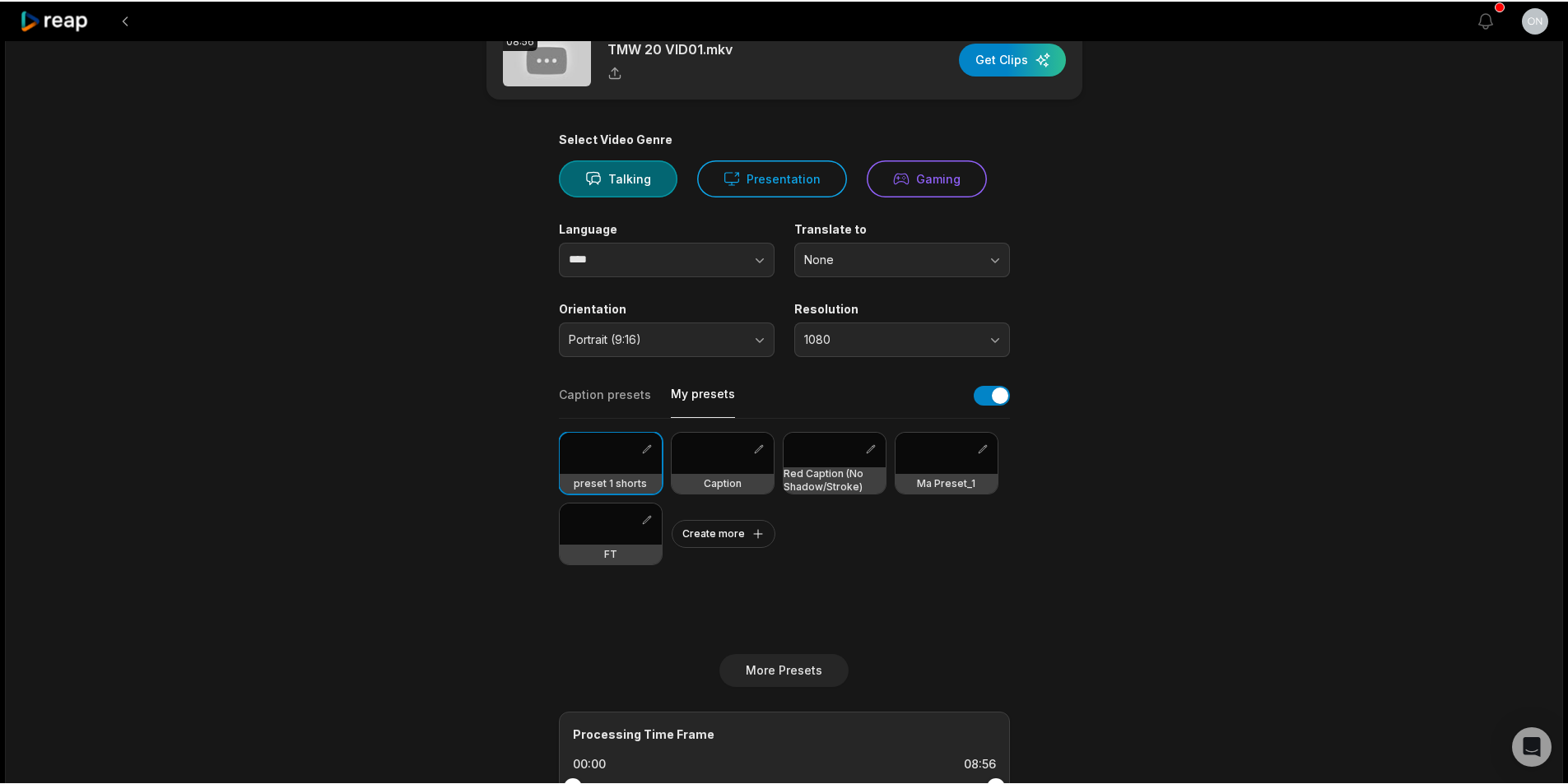
scroll to position [0, 0]
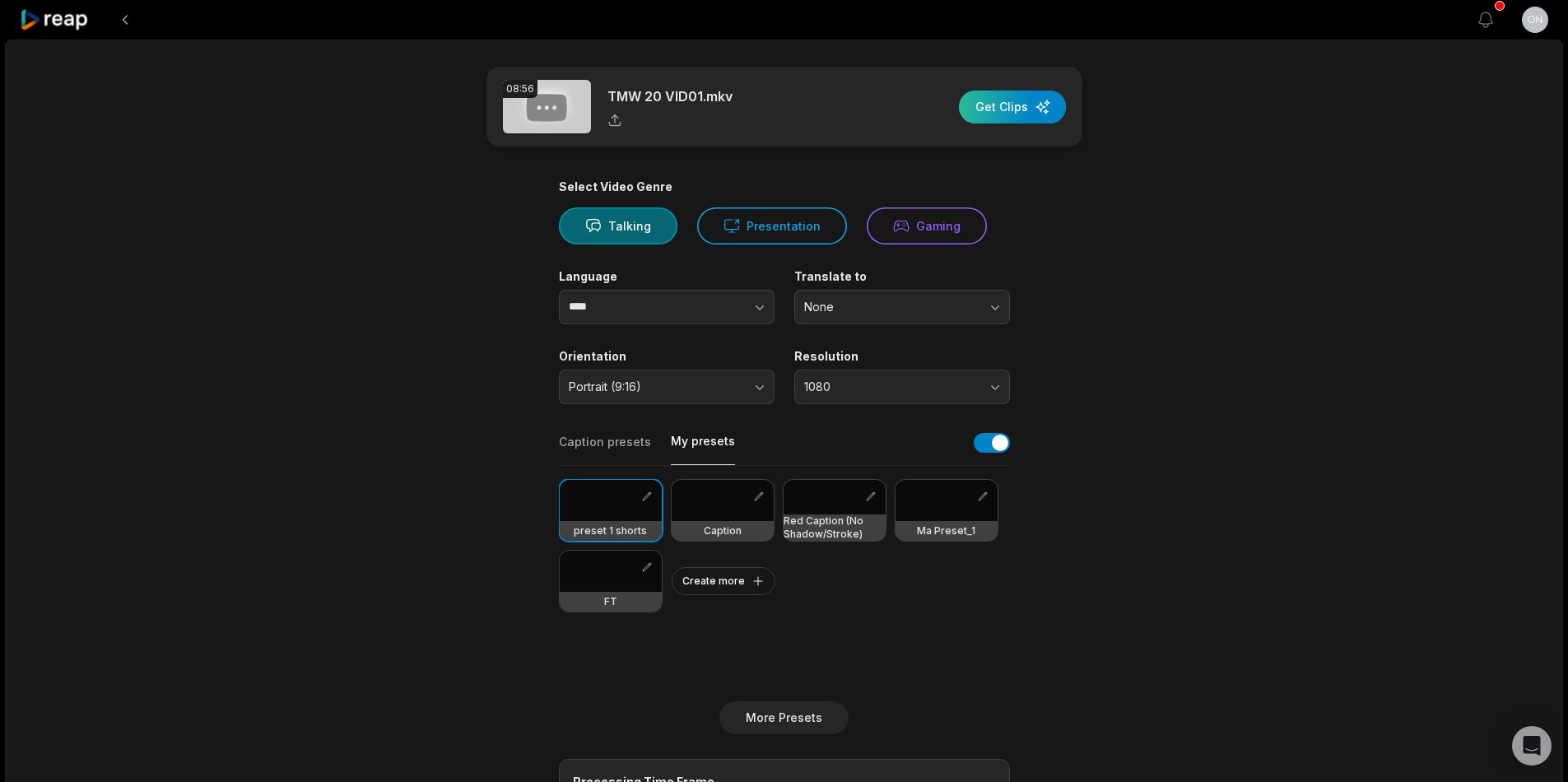
click at [991, 108] on div "button" at bounding box center [1012, 107] width 107 height 33
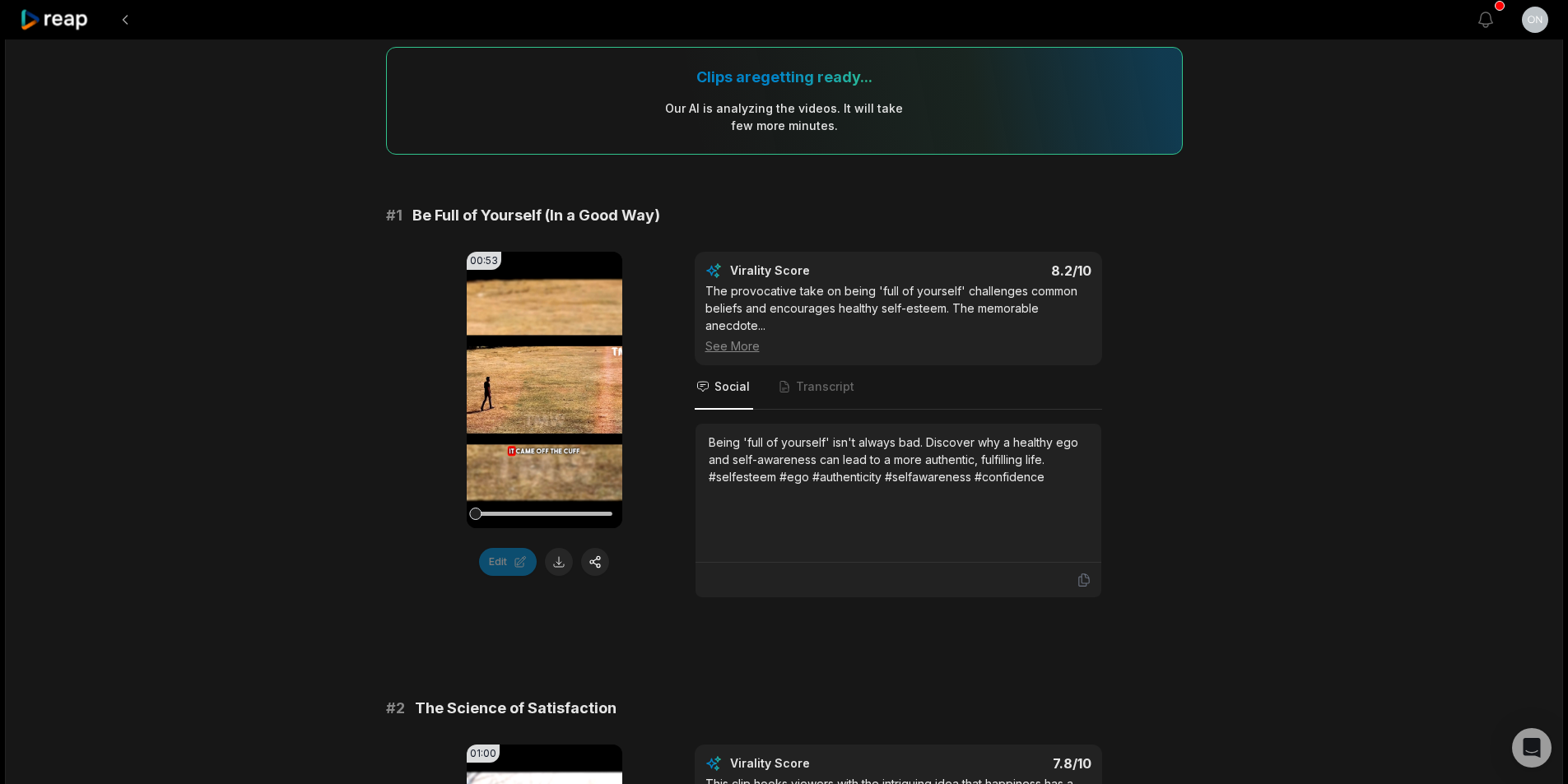
scroll to position [165, 0]
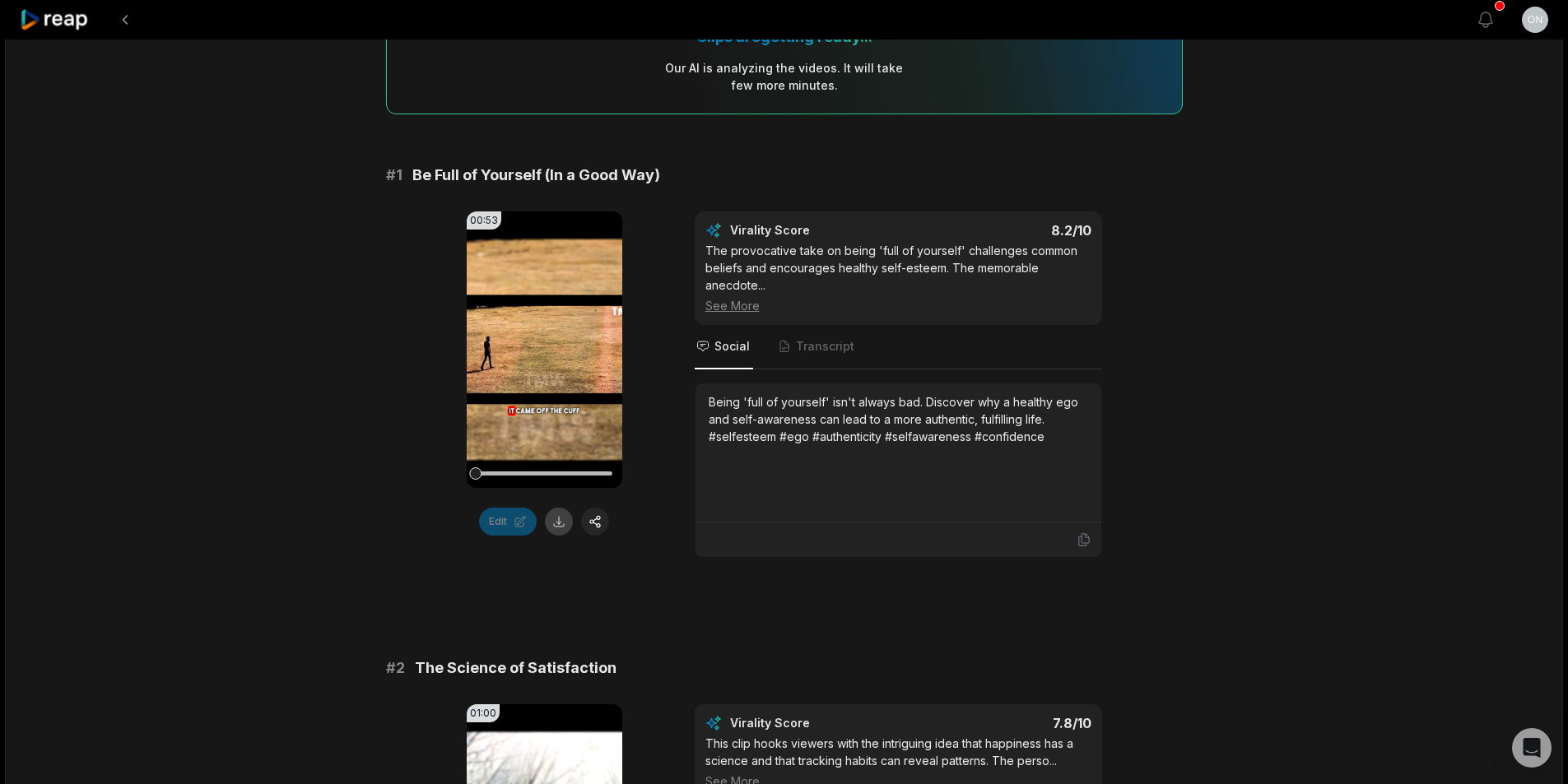
click at [550, 525] on button at bounding box center [558, 522] width 28 height 28
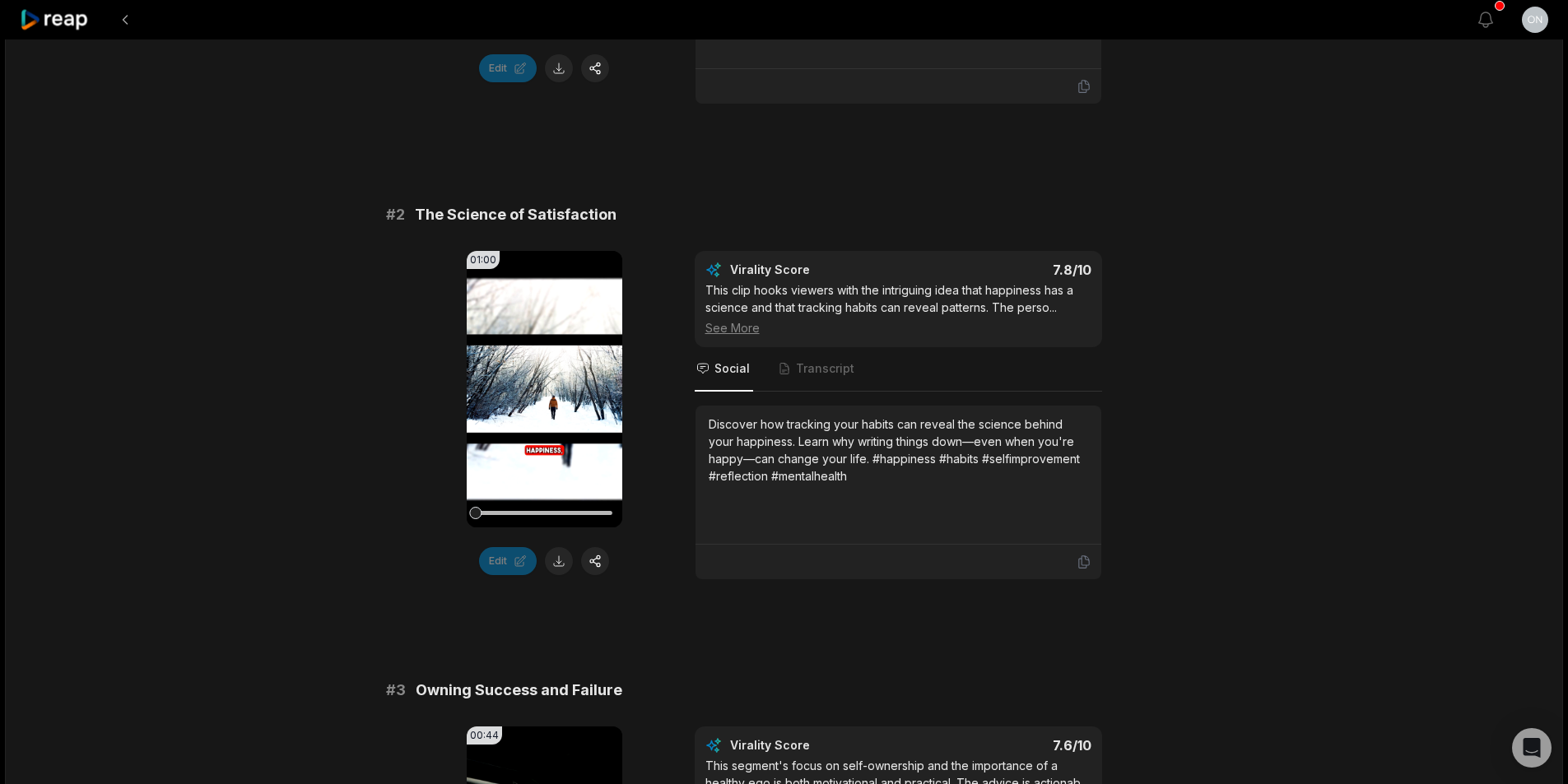
scroll to position [659, 0]
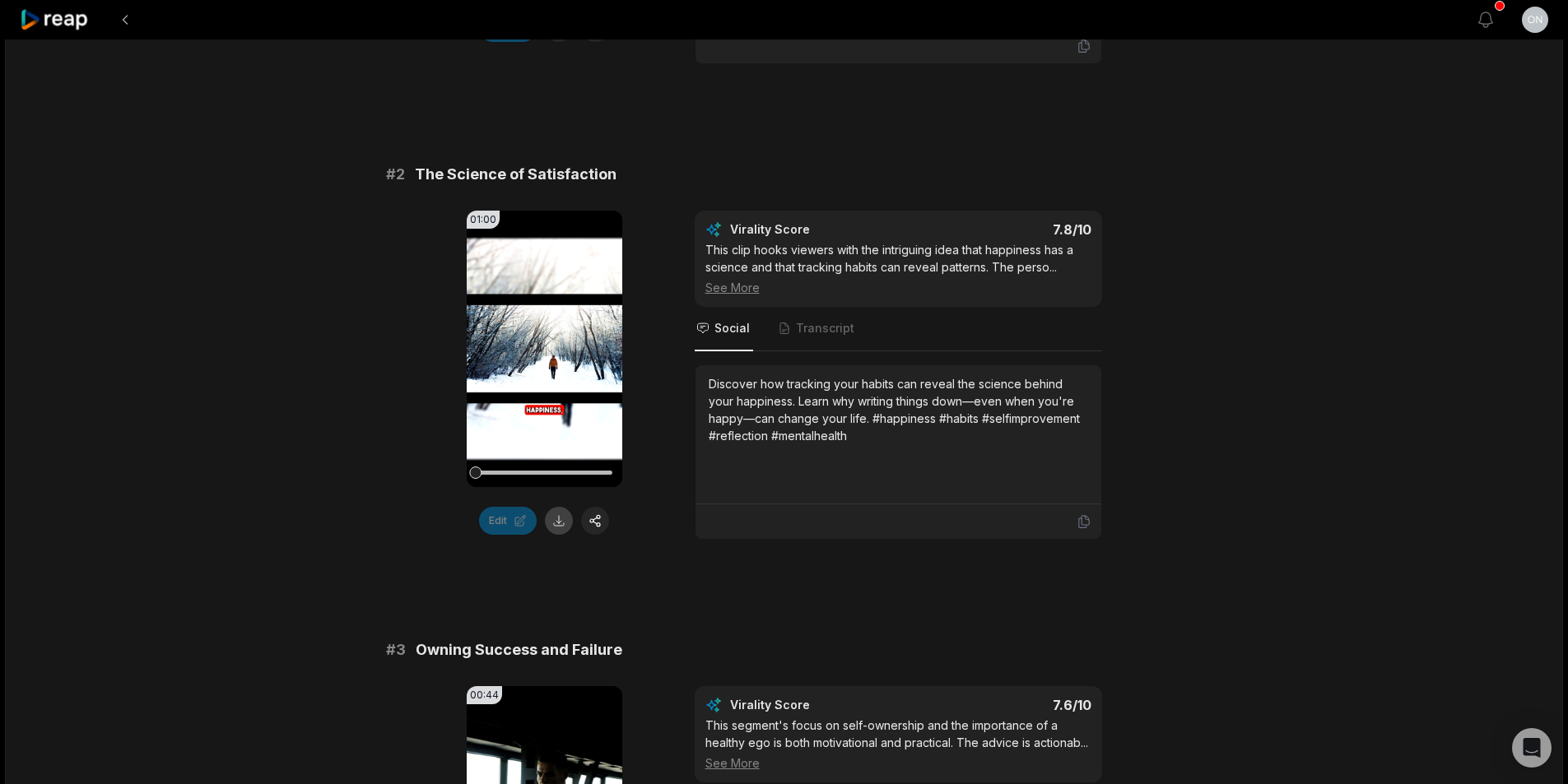
click at [550, 520] on button at bounding box center [558, 521] width 28 height 28
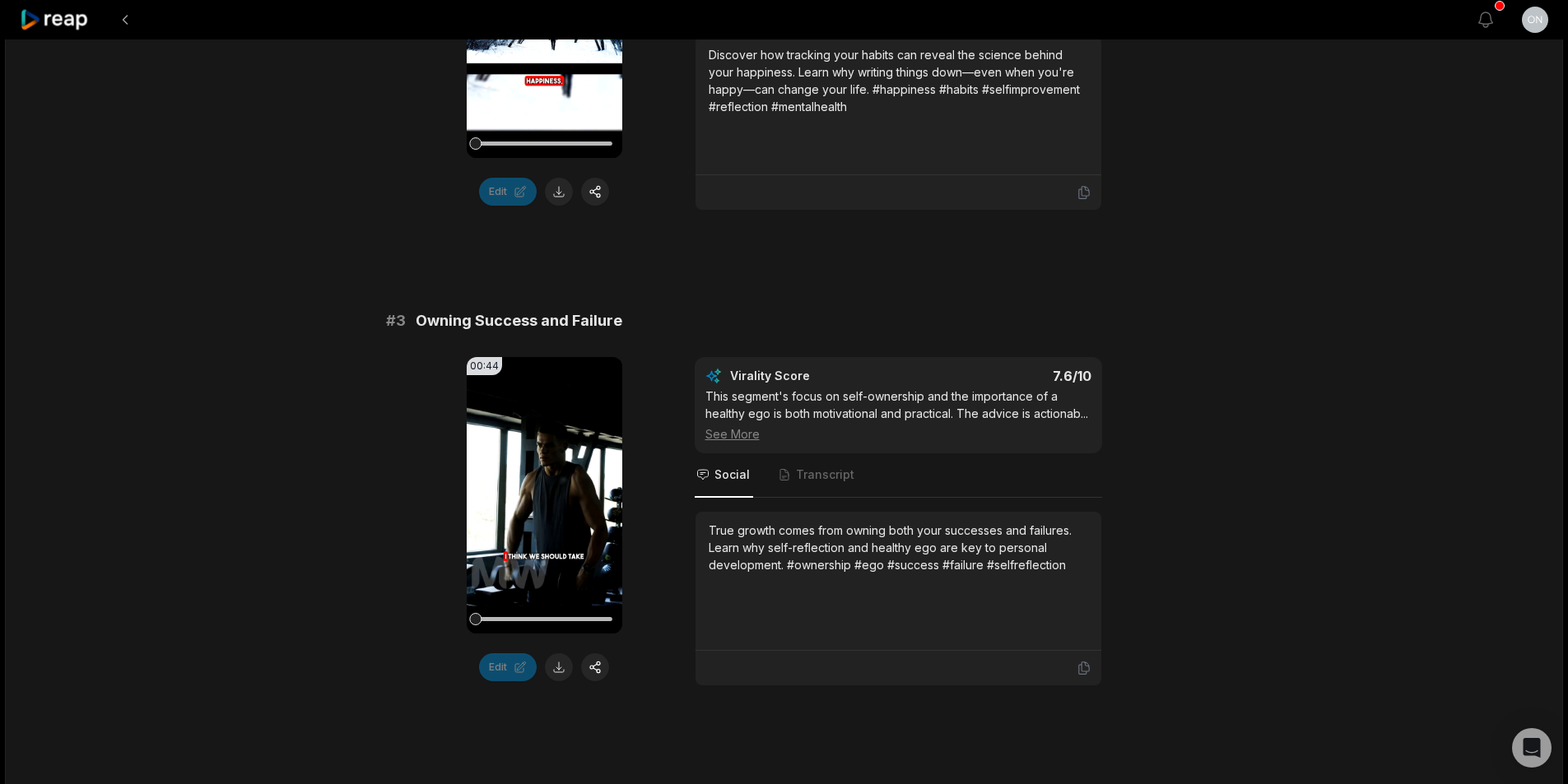
scroll to position [1152, 0]
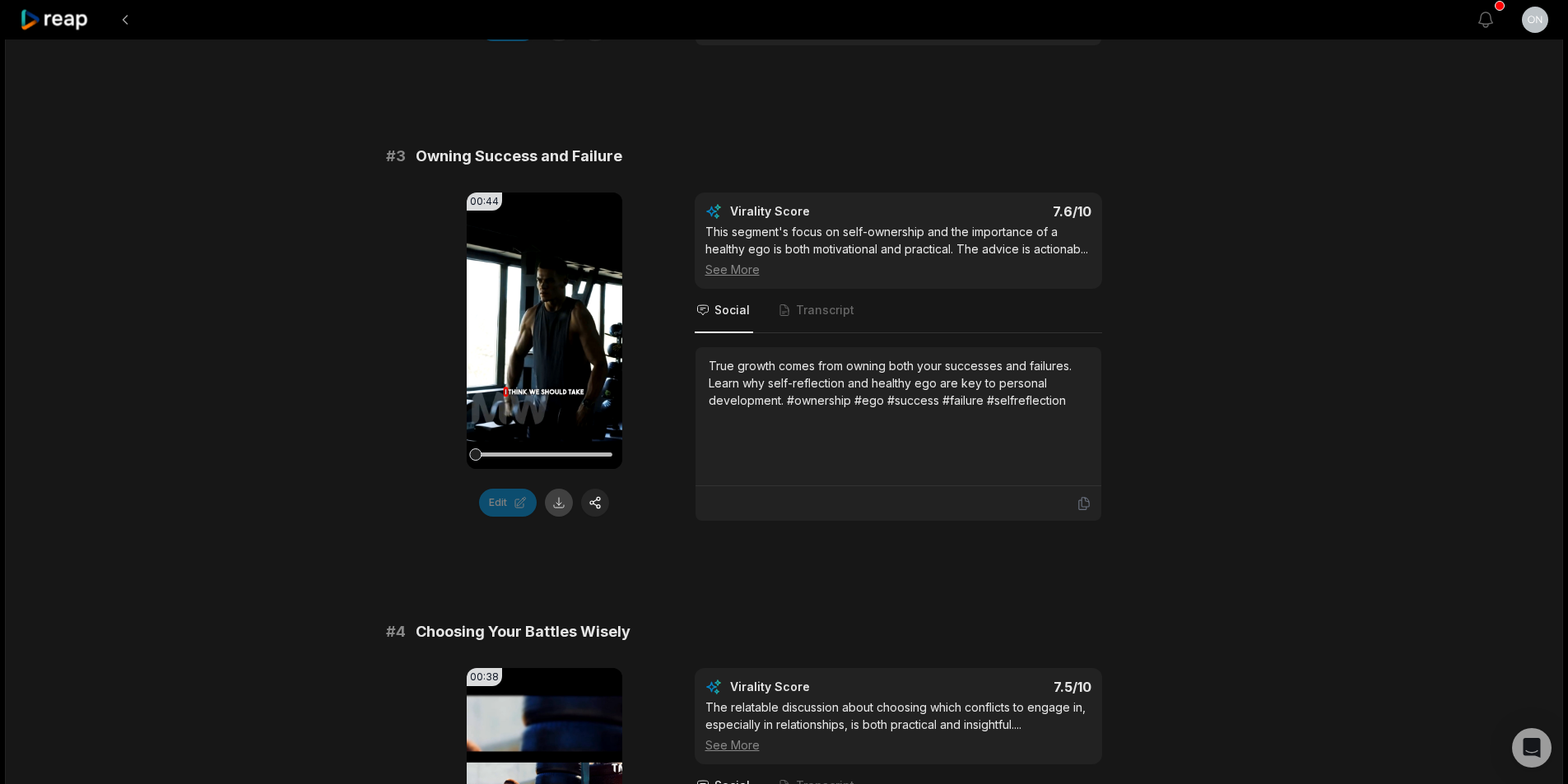
click at [563, 497] on button at bounding box center [558, 503] width 28 height 28
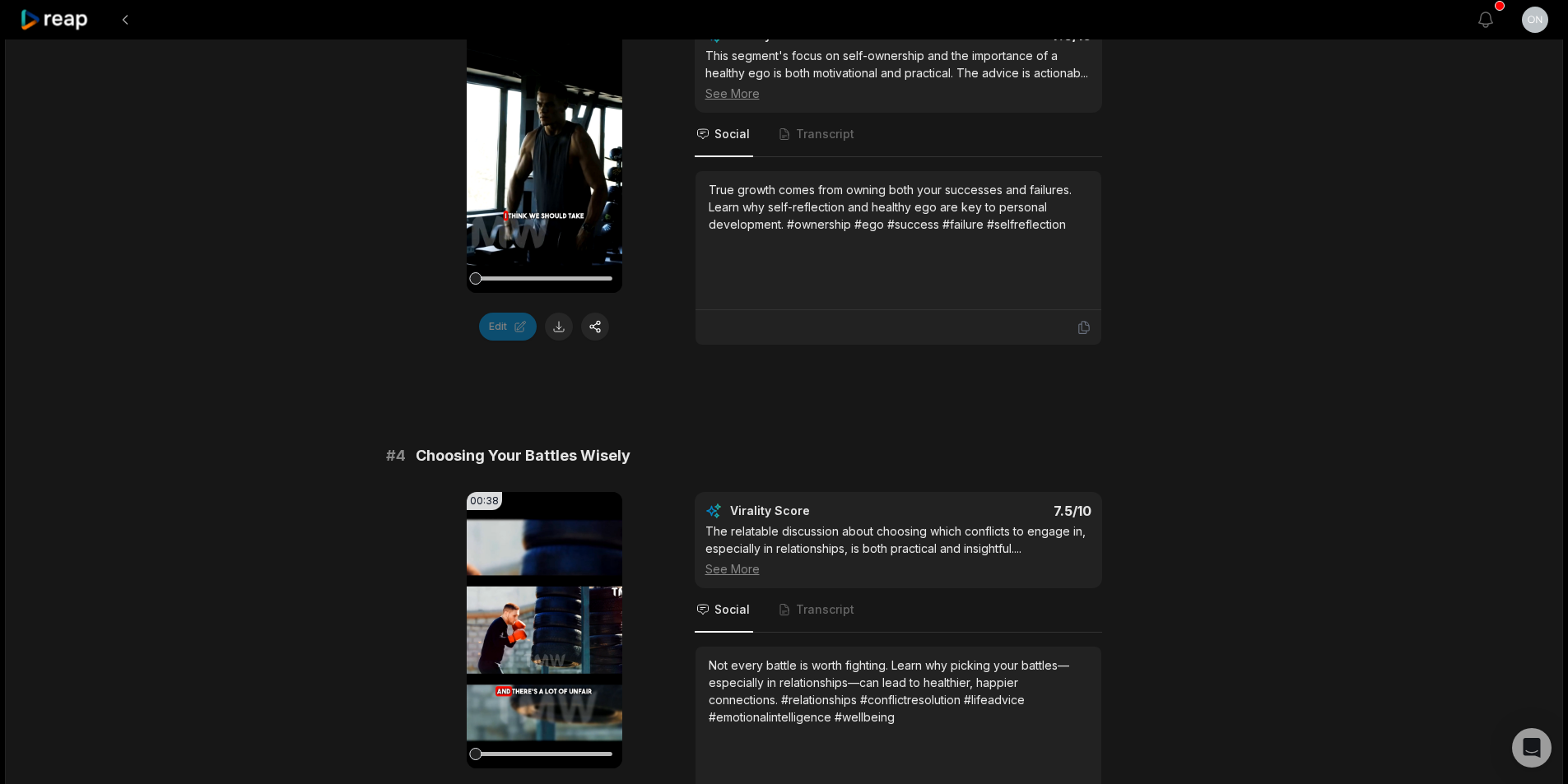
scroll to position [1481, 0]
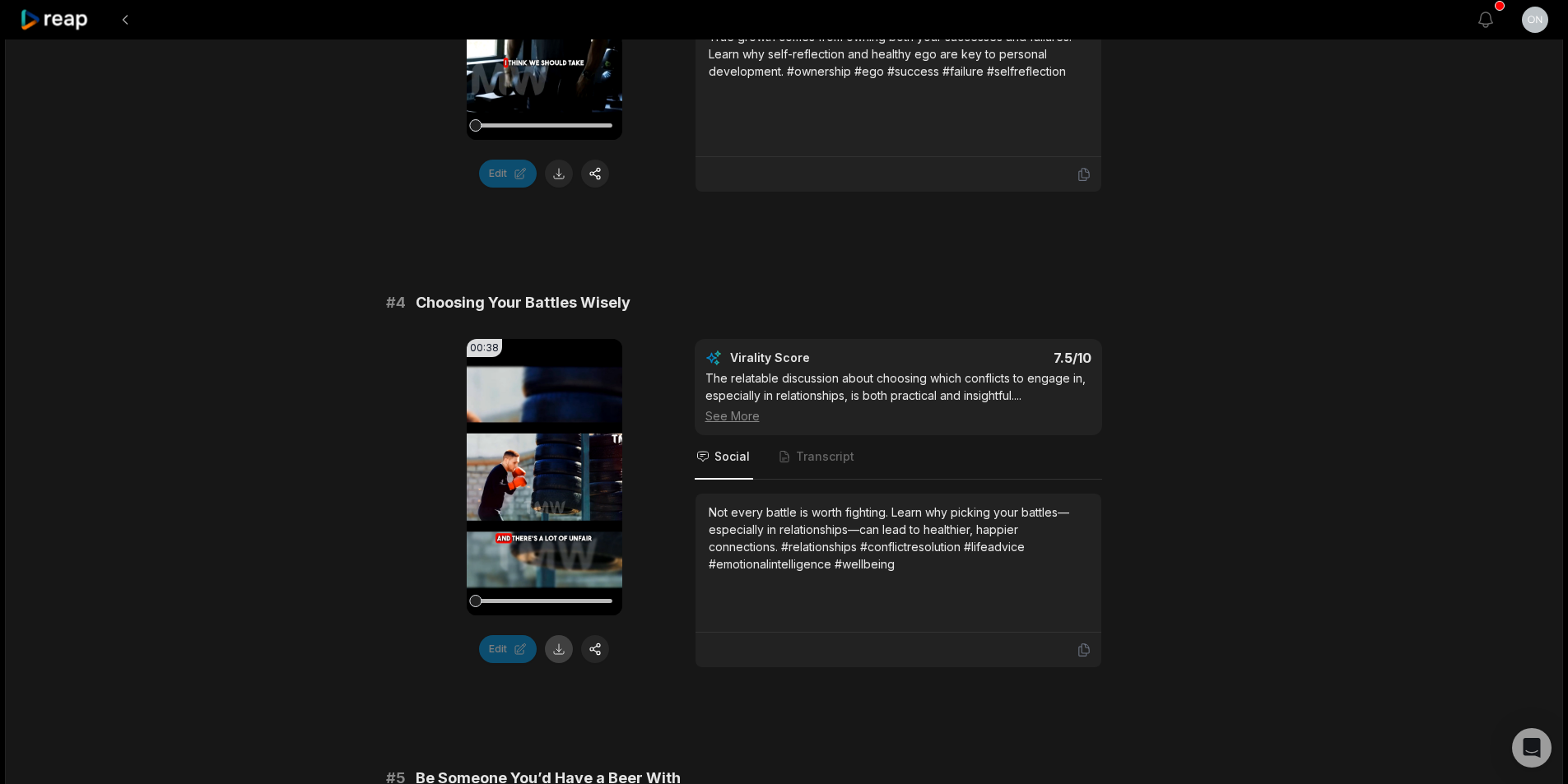
click at [557, 652] on button at bounding box center [558, 649] width 28 height 28
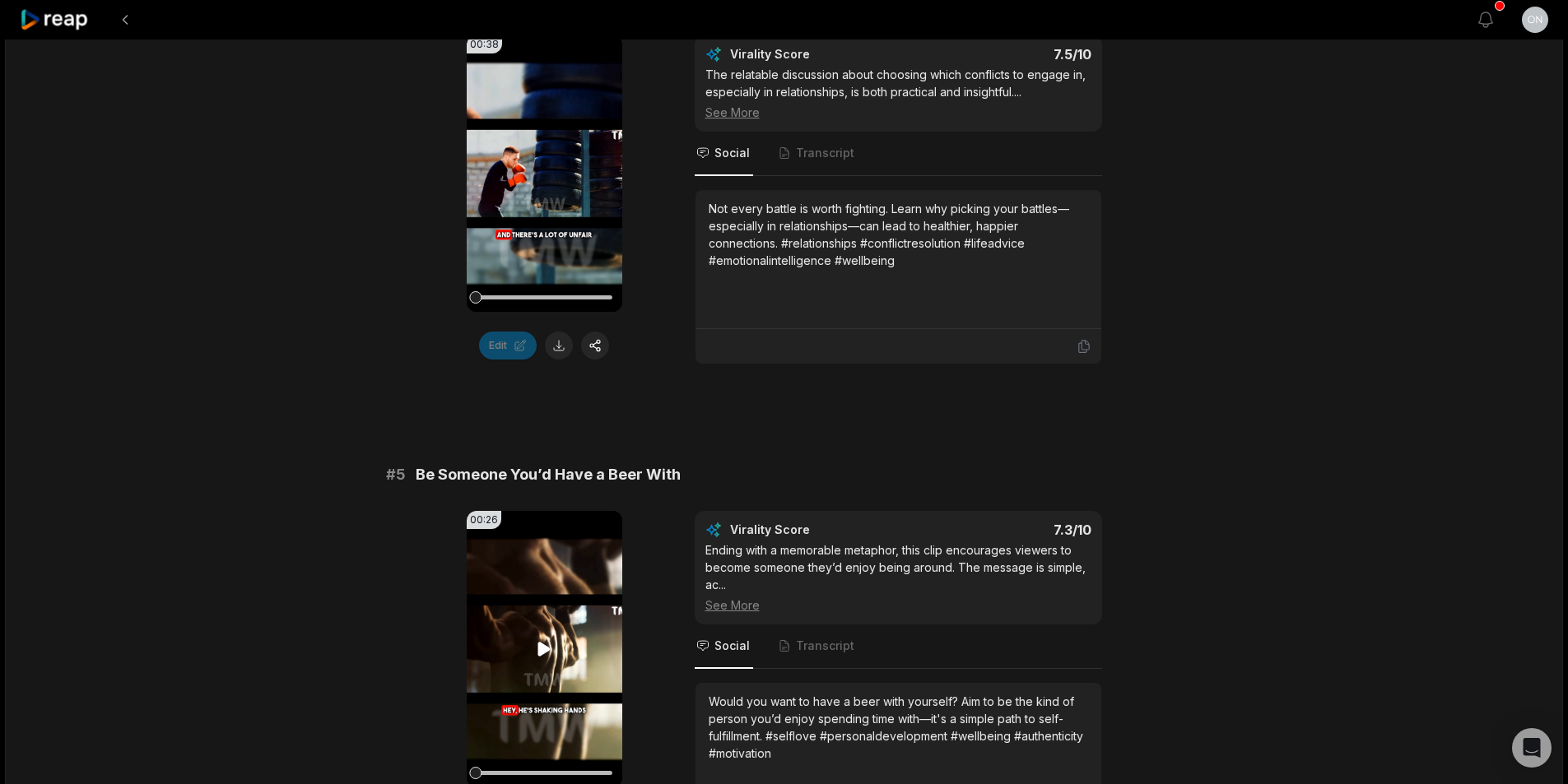
scroll to position [1975, 0]
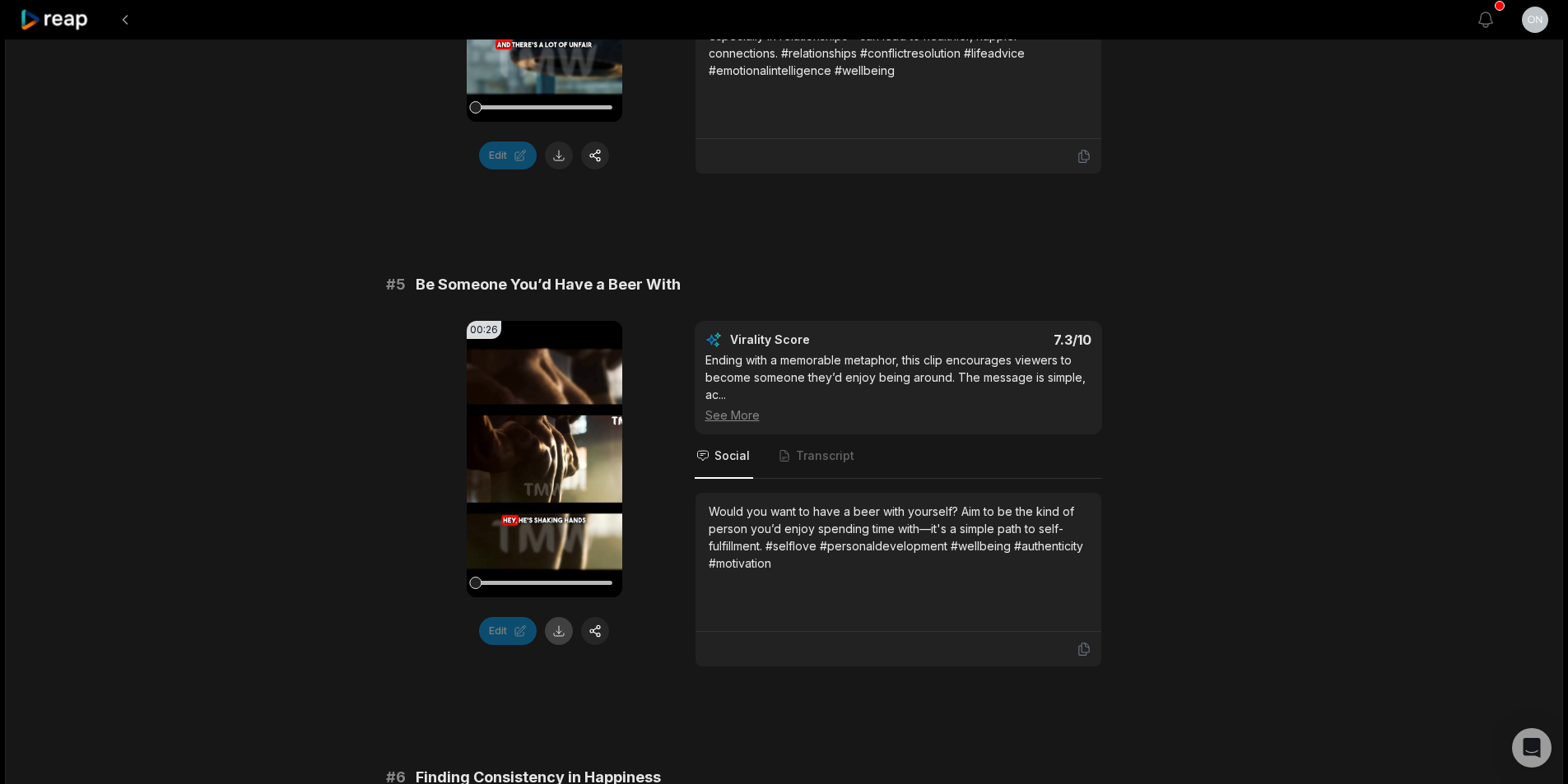
click at [561, 631] on button at bounding box center [558, 631] width 28 height 28
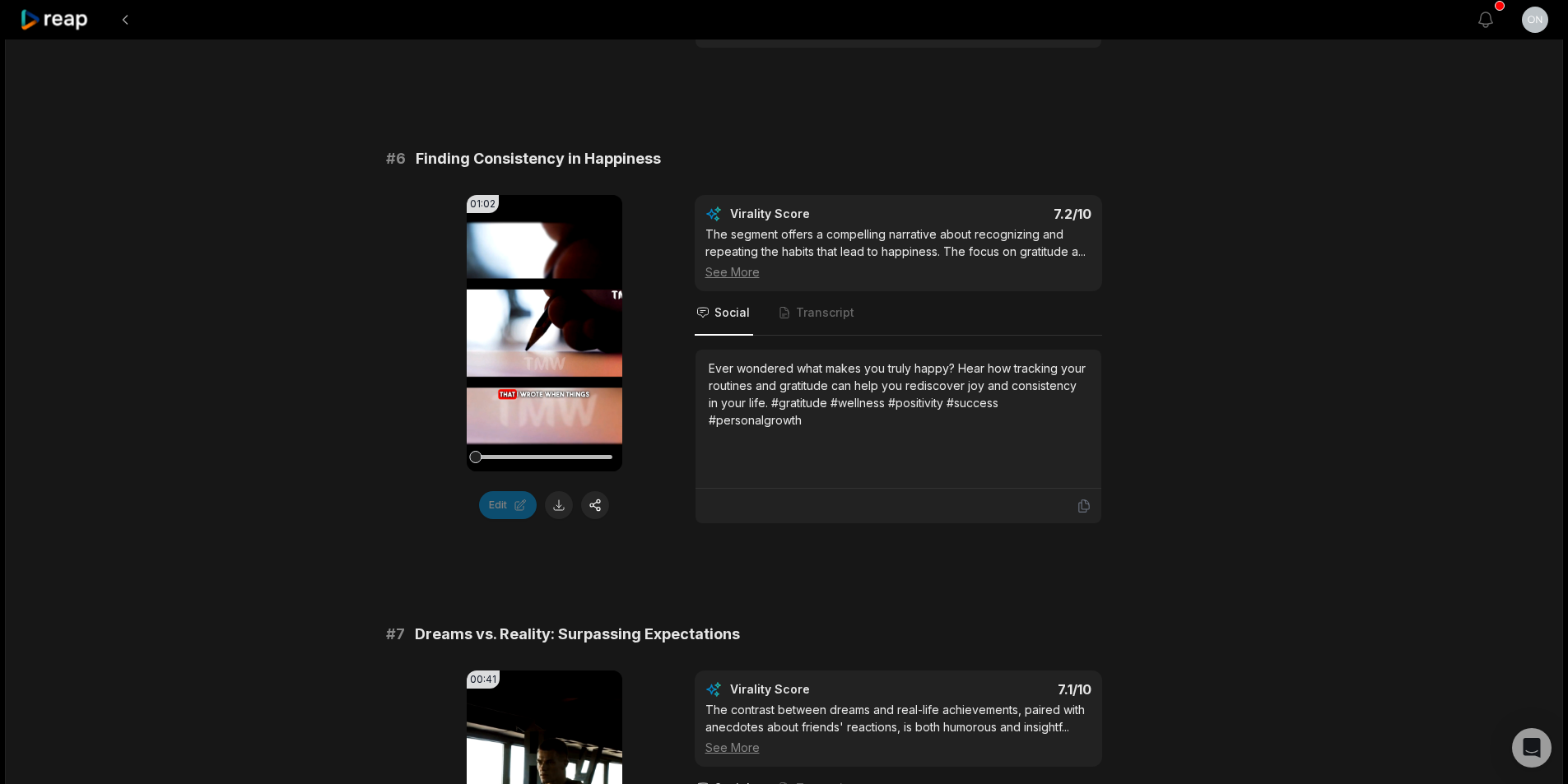
scroll to position [2633, 0]
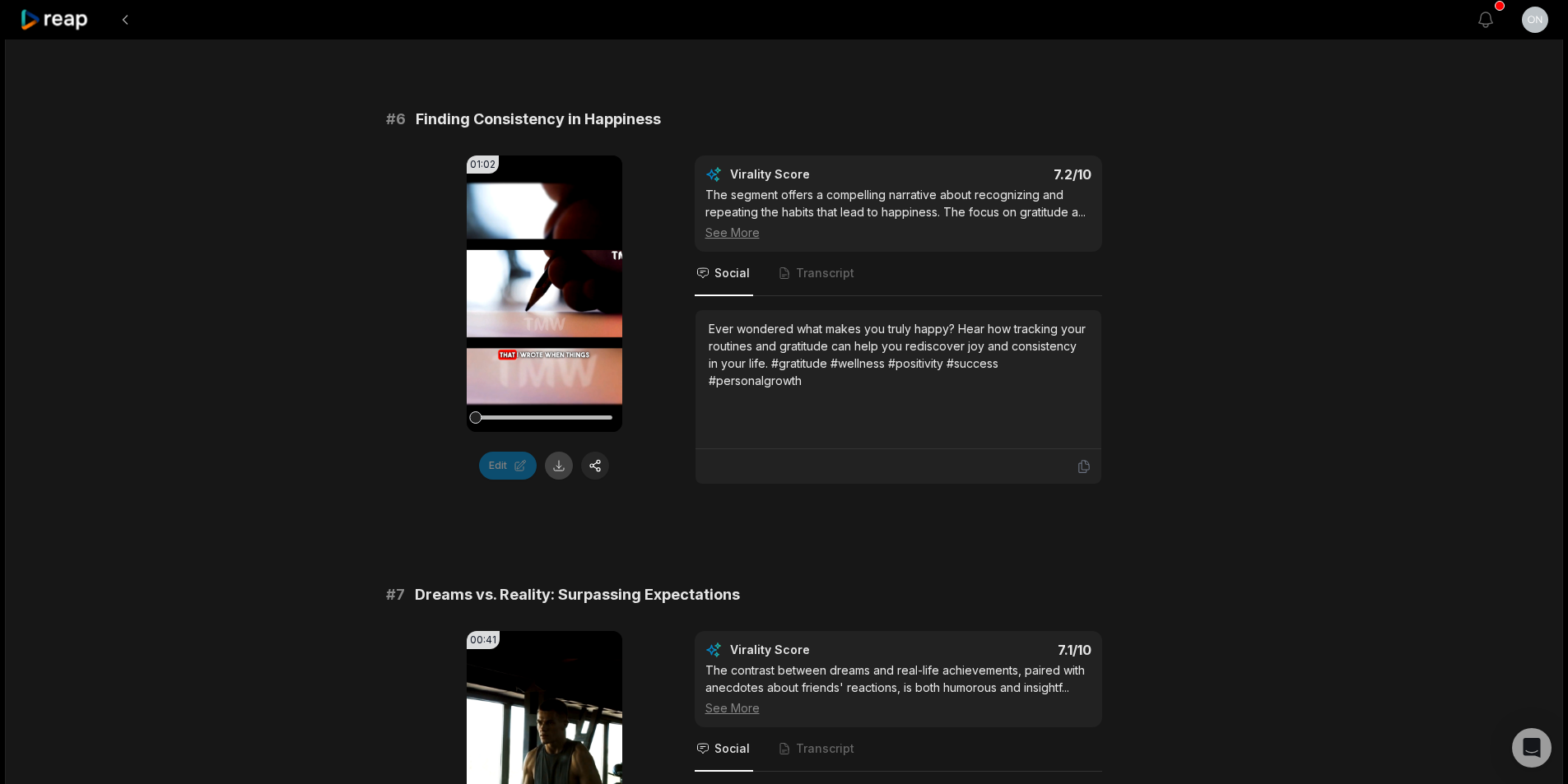
click at [558, 473] on button at bounding box center [558, 465] width 28 height 28
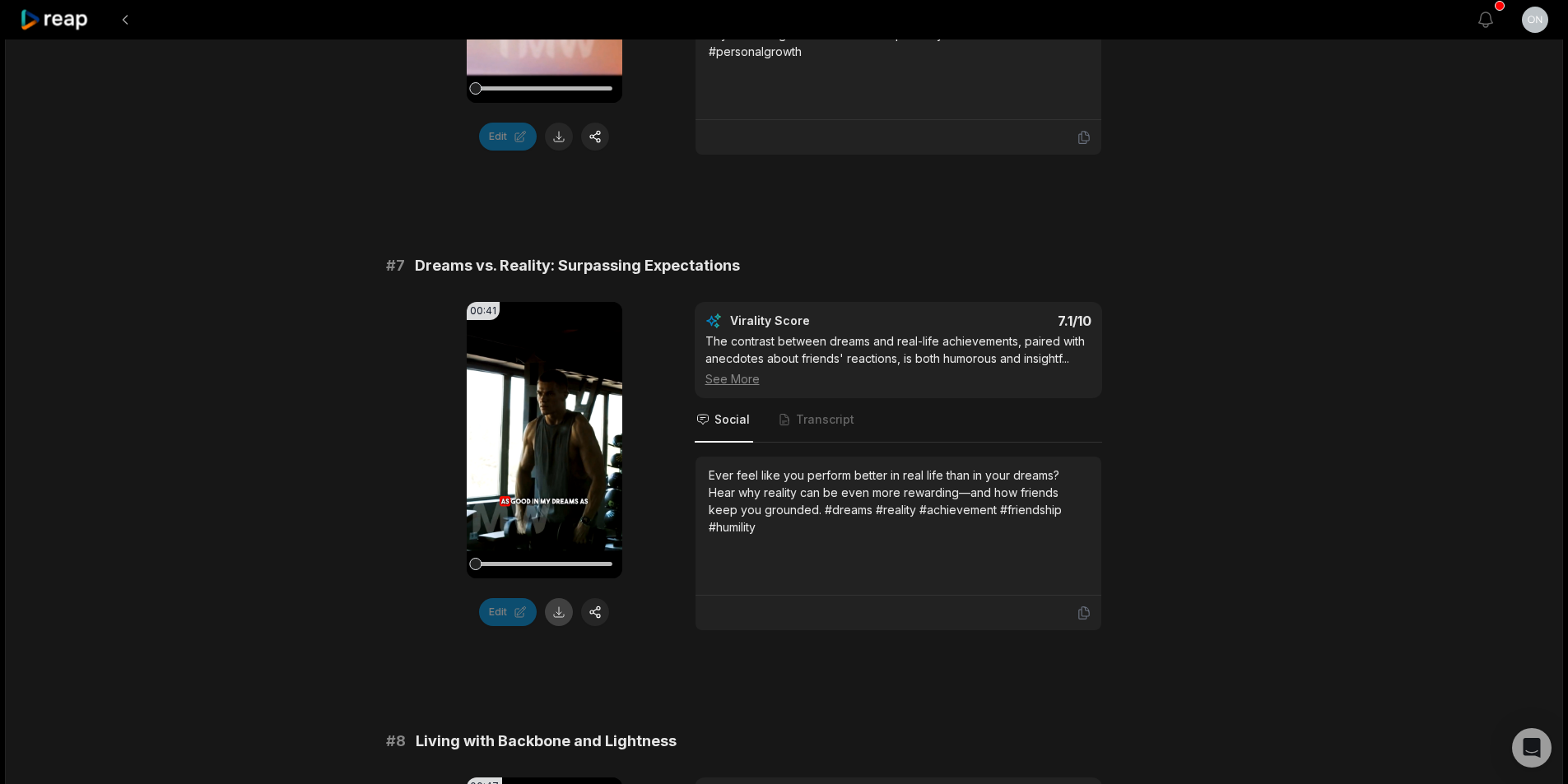
click at [563, 615] on button at bounding box center [558, 612] width 28 height 28
click at [557, 616] on button at bounding box center [558, 612] width 28 height 28
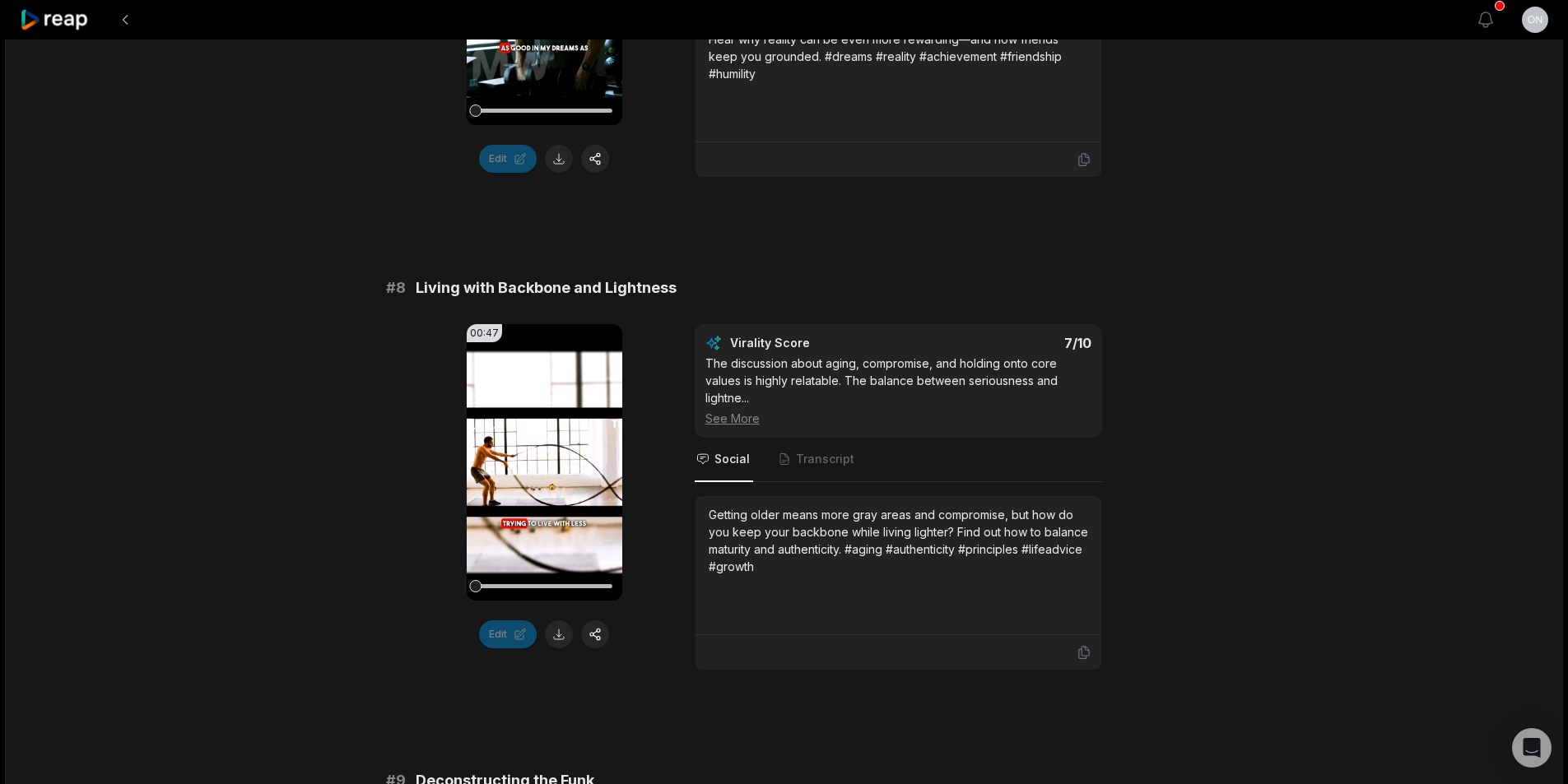
scroll to position [3457, 0]
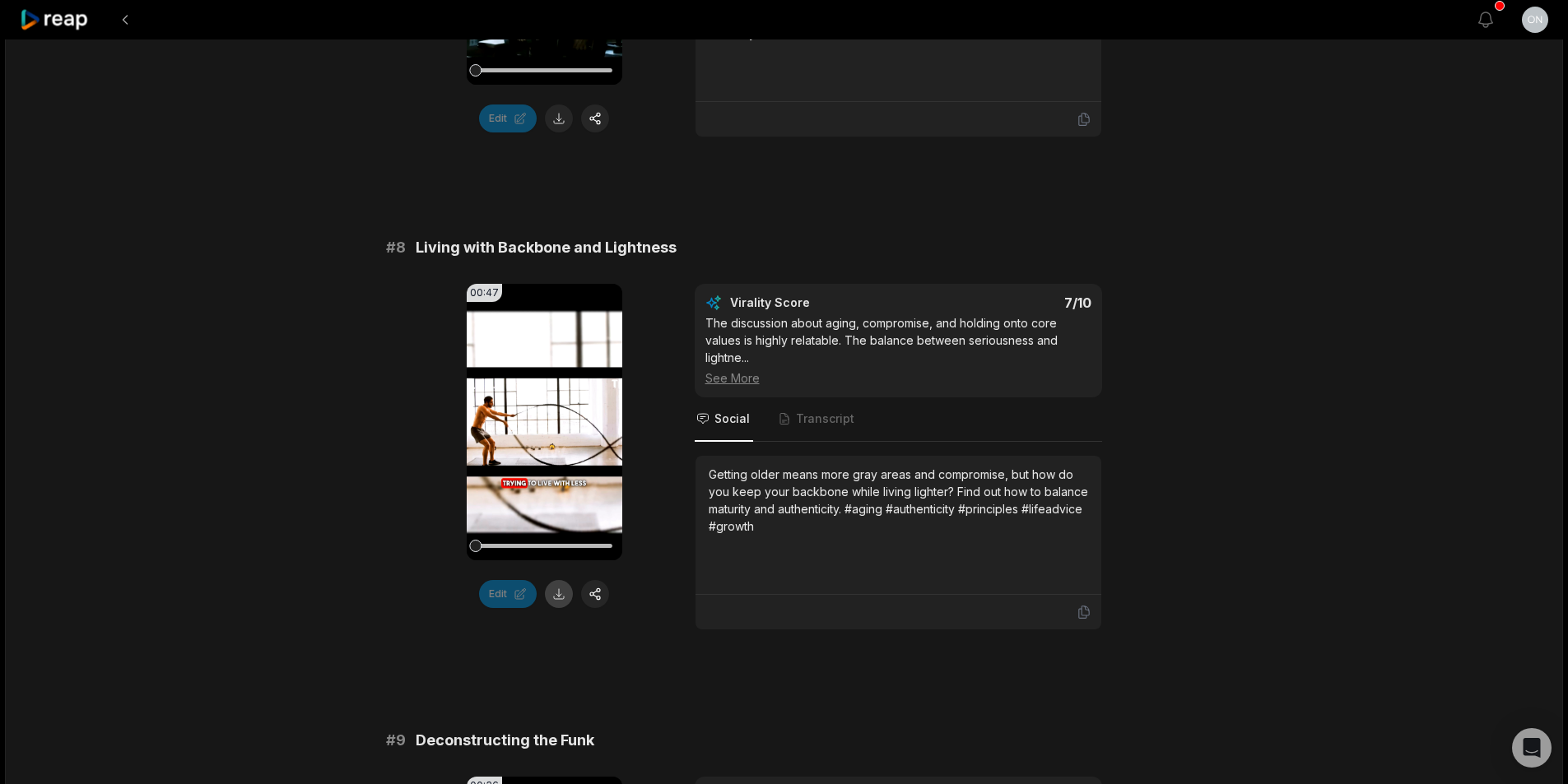
click at [551, 590] on button at bounding box center [558, 594] width 28 height 28
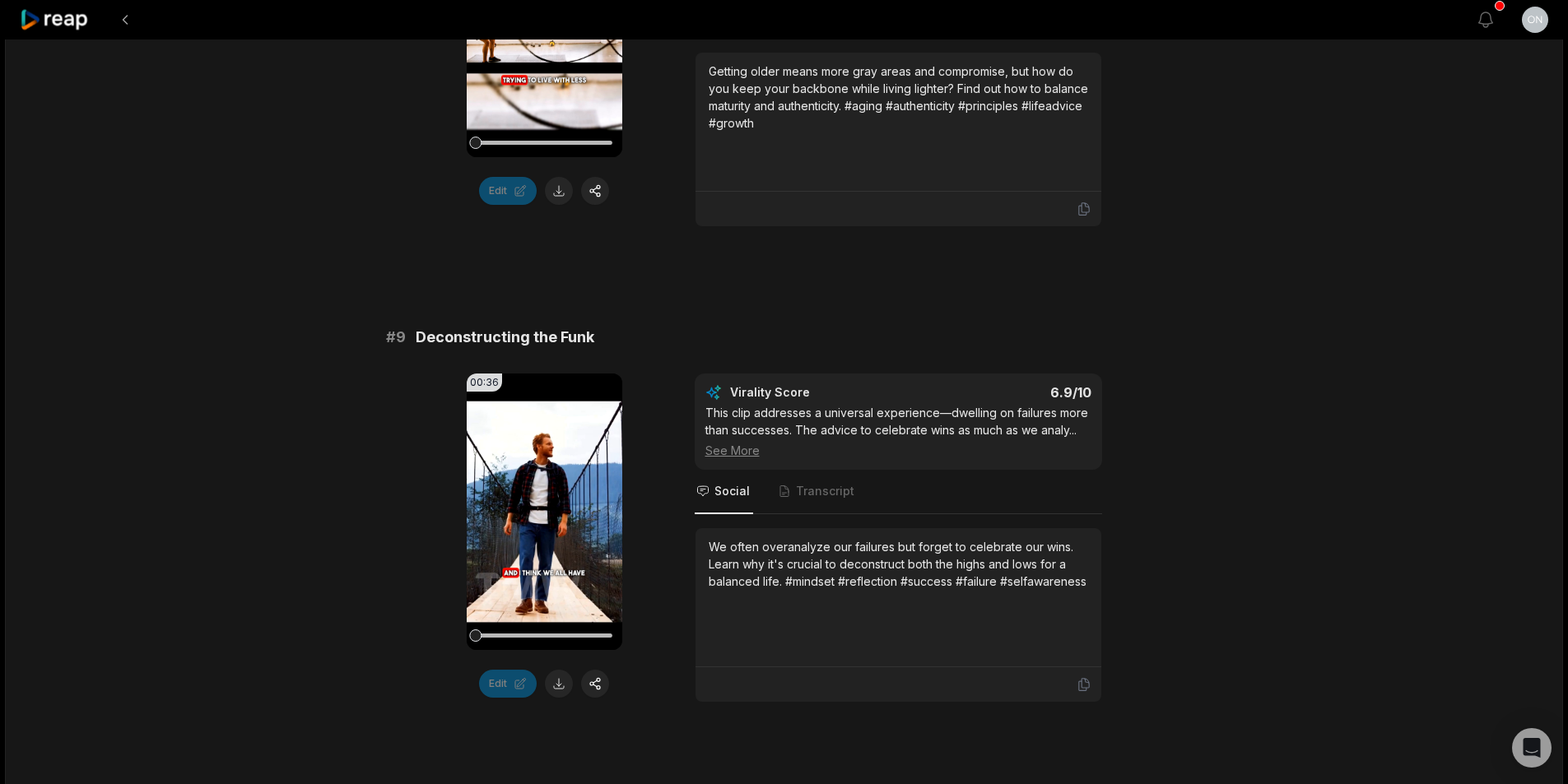
scroll to position [3950, 0]
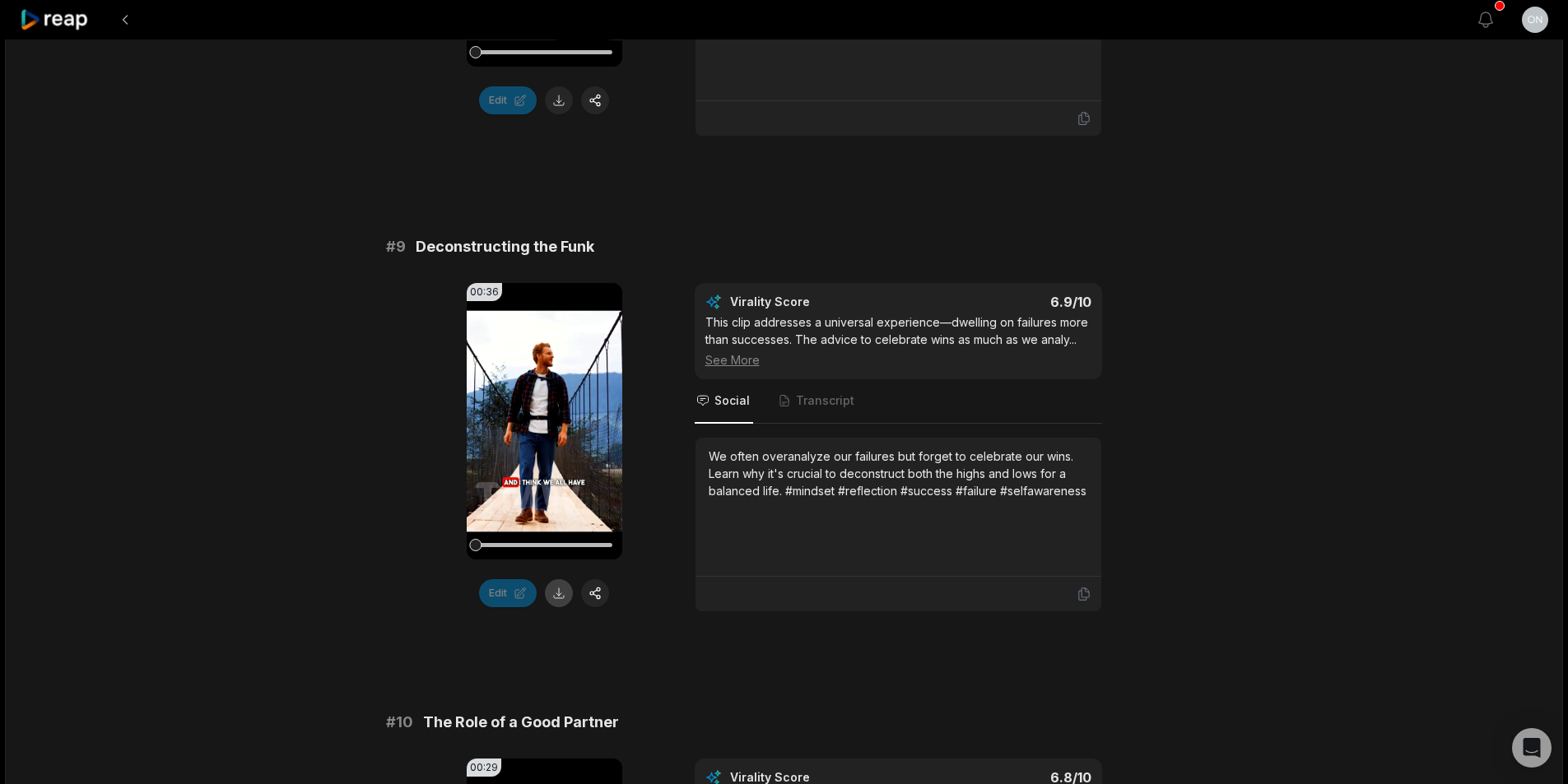
click at [559, 579] on button at bounding box center [558, 593] width 28 height 28
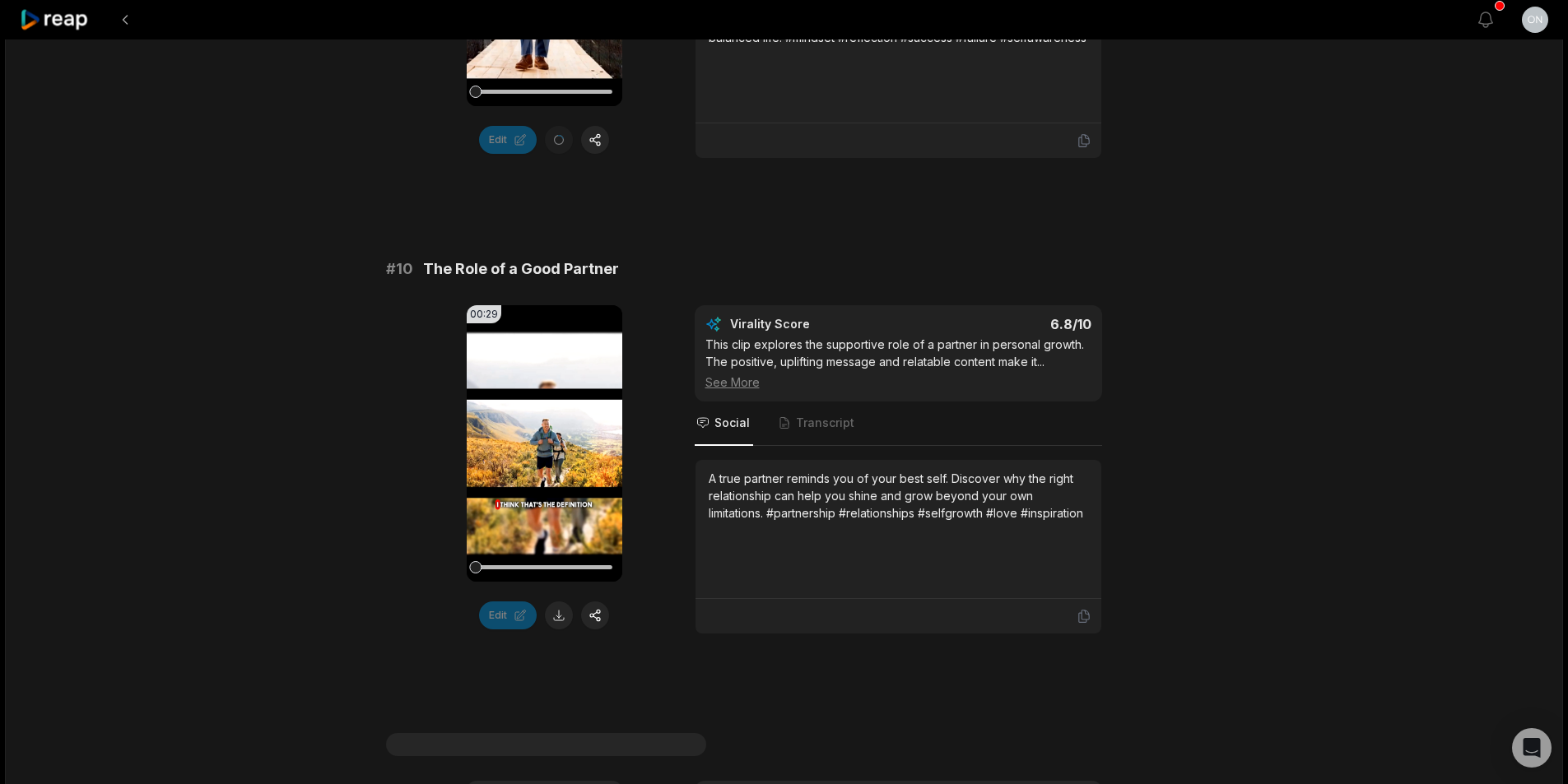
scroll to position [4444, 0]
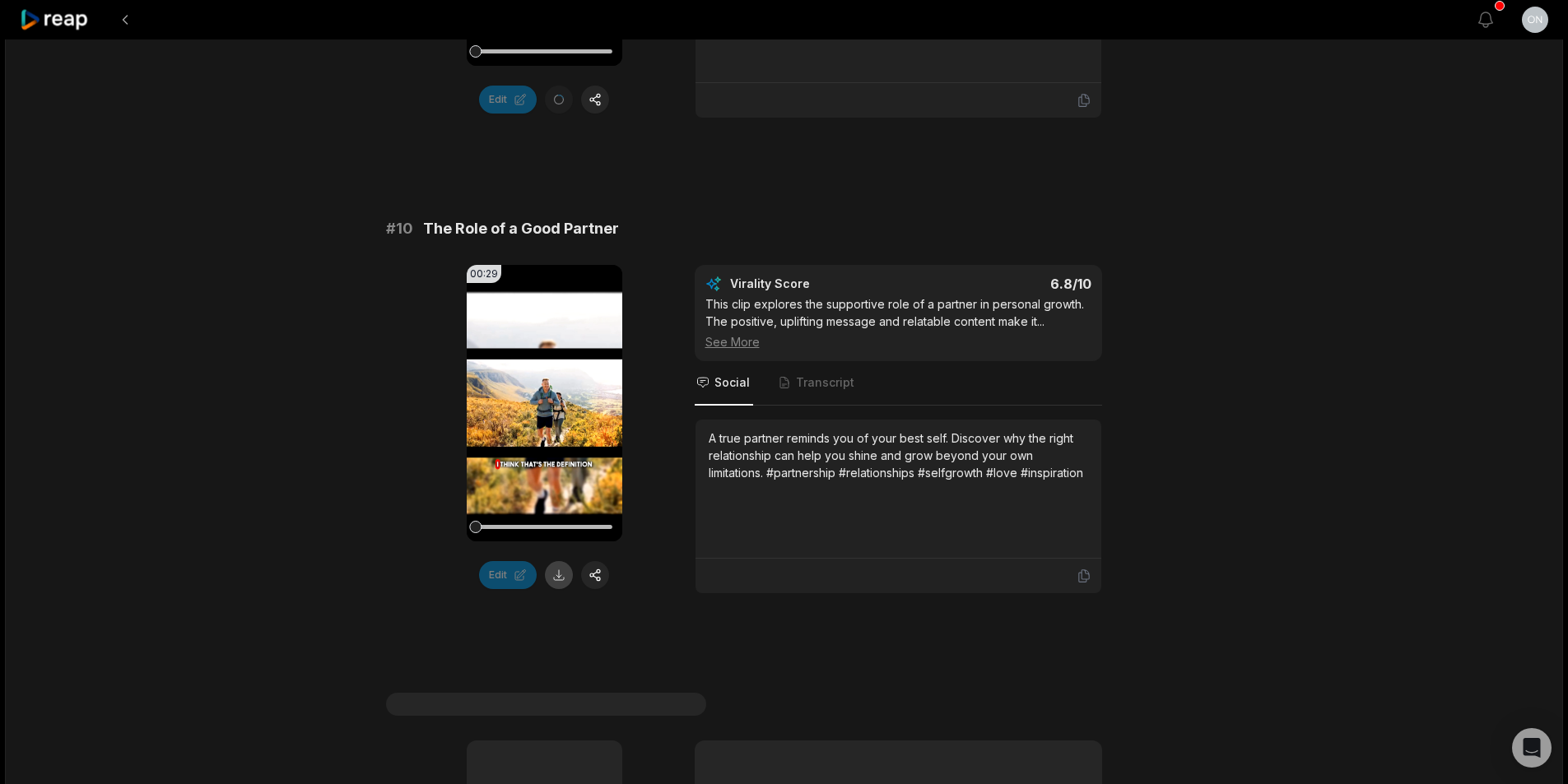
click at [563, 573] on button at bounding box center [558, 575] width 28 height 28
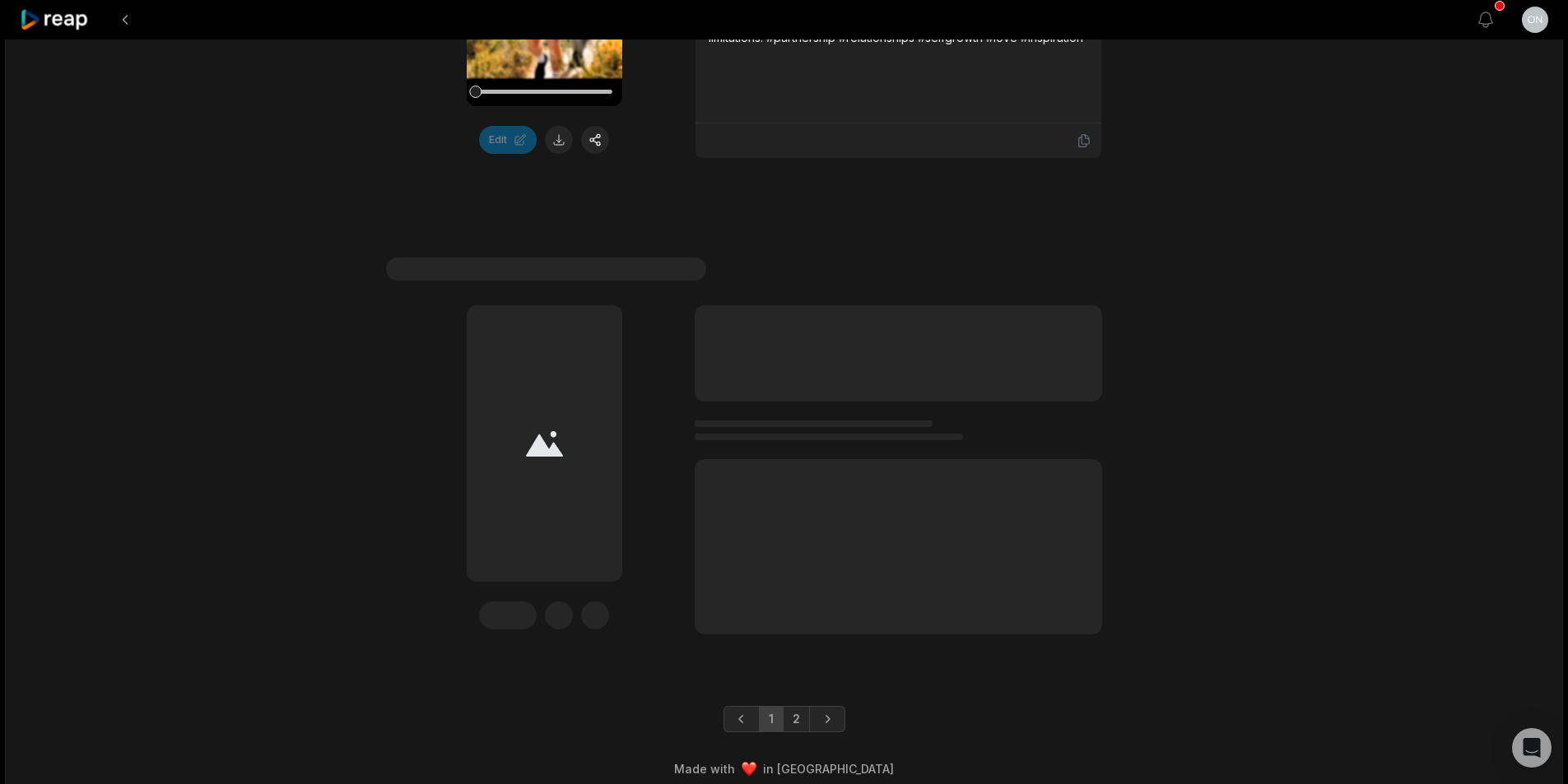
scroll to position [4892, 0]
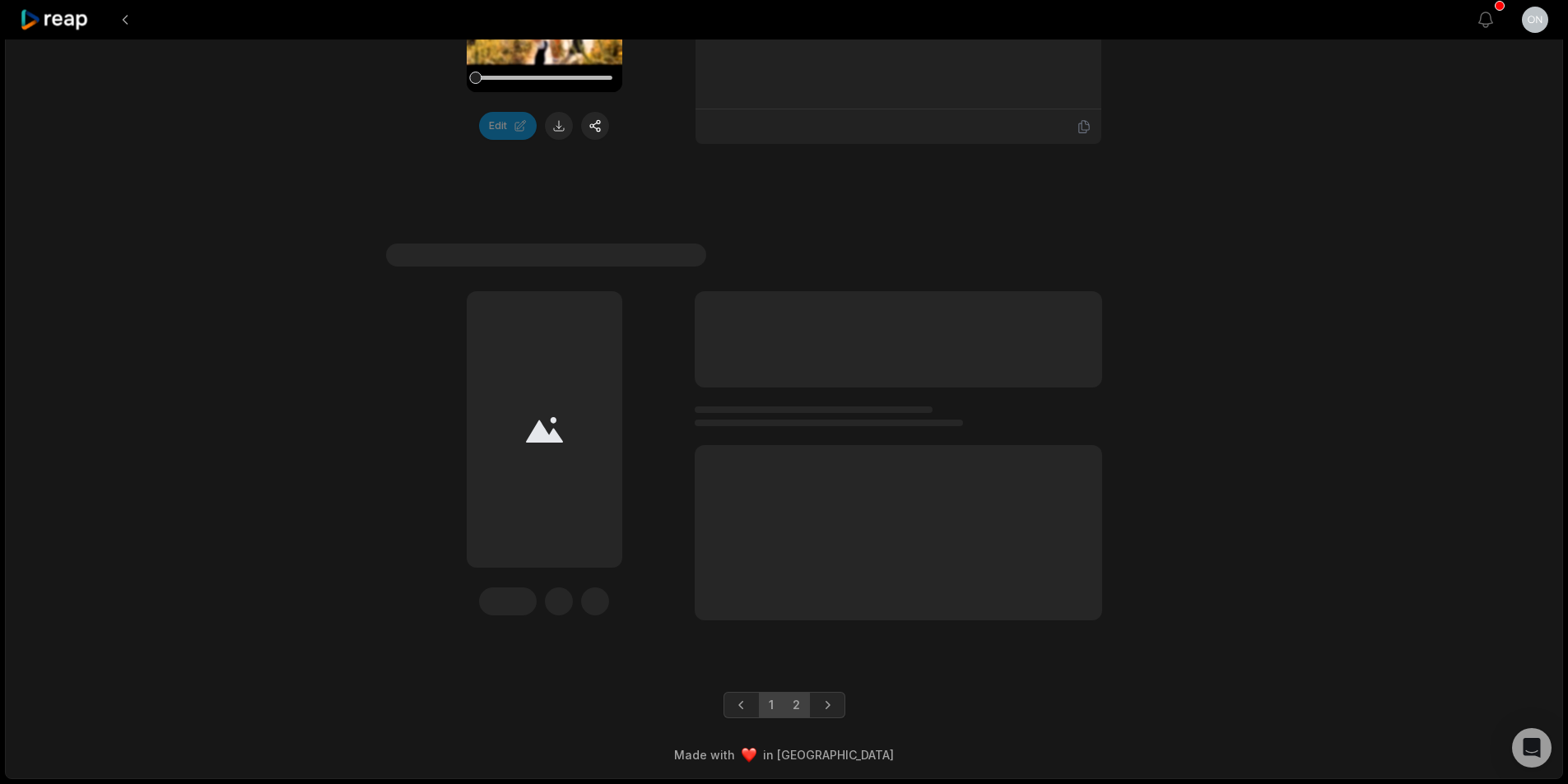
click at [803, 713] on link "2" at bounding box center [797, 705] width 28 height 27
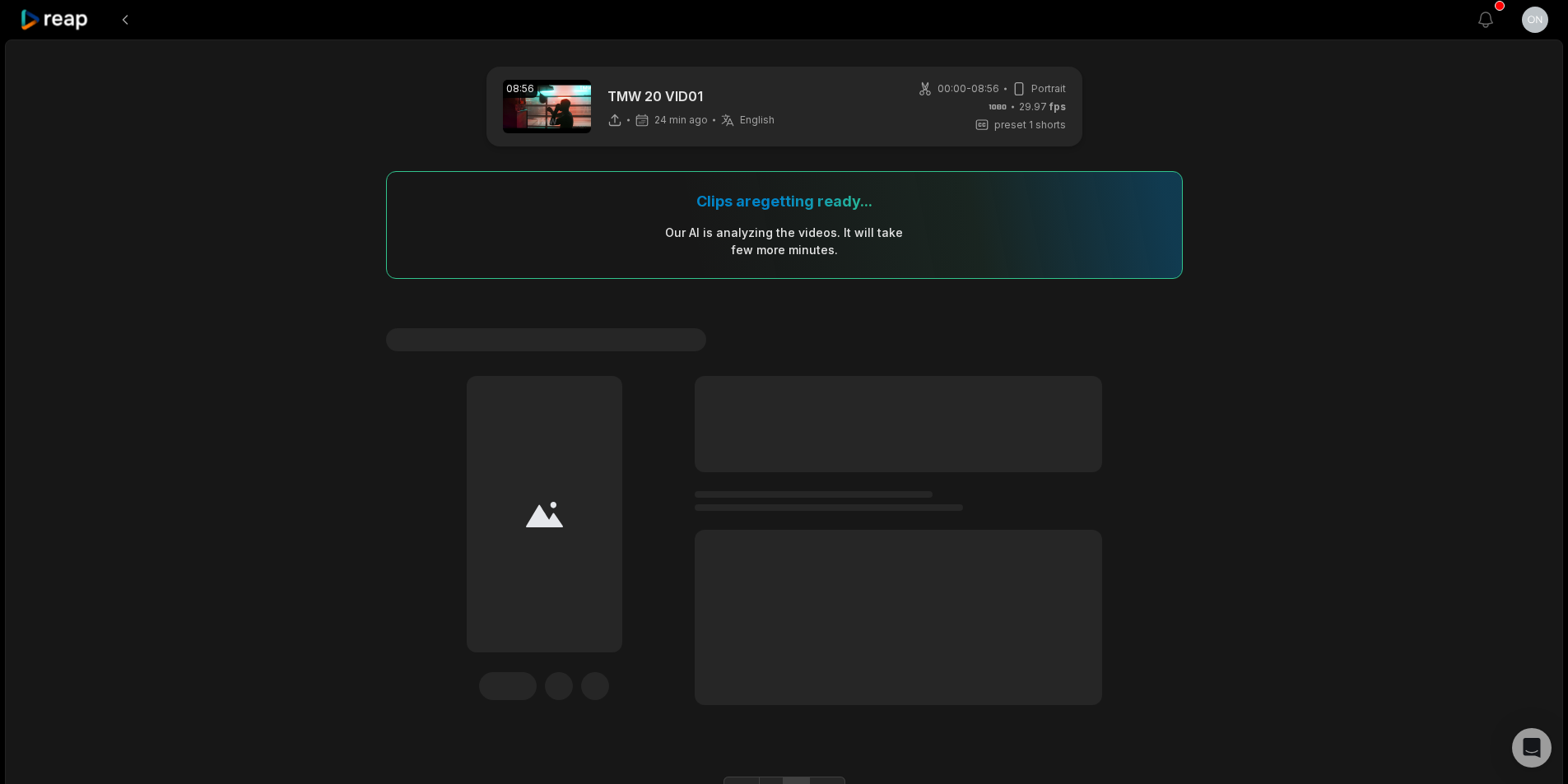
scroll to position [85, 0]
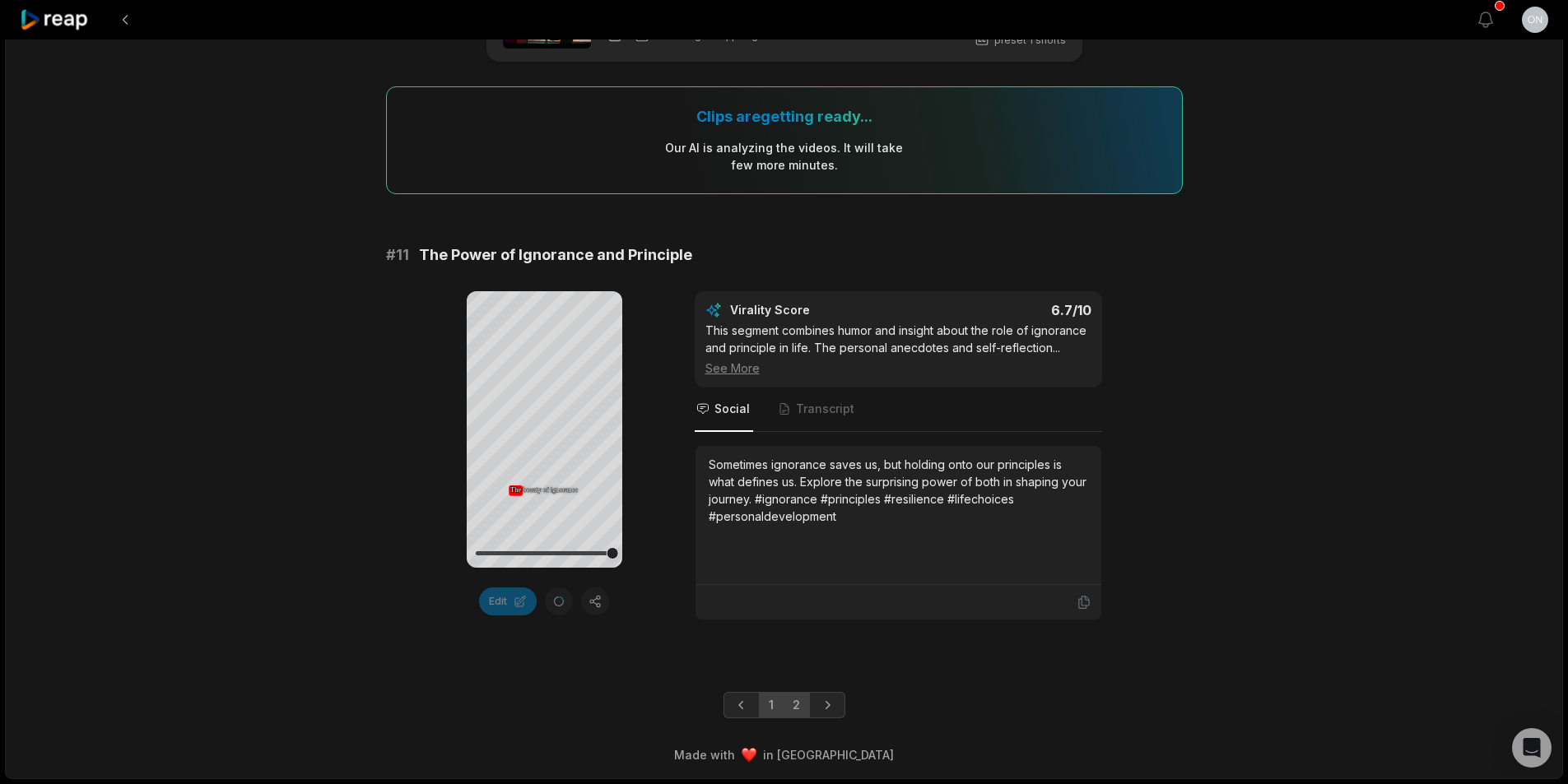
click at [773, 707] on link "1" at bounding box center [770, 705] width 25 height 27
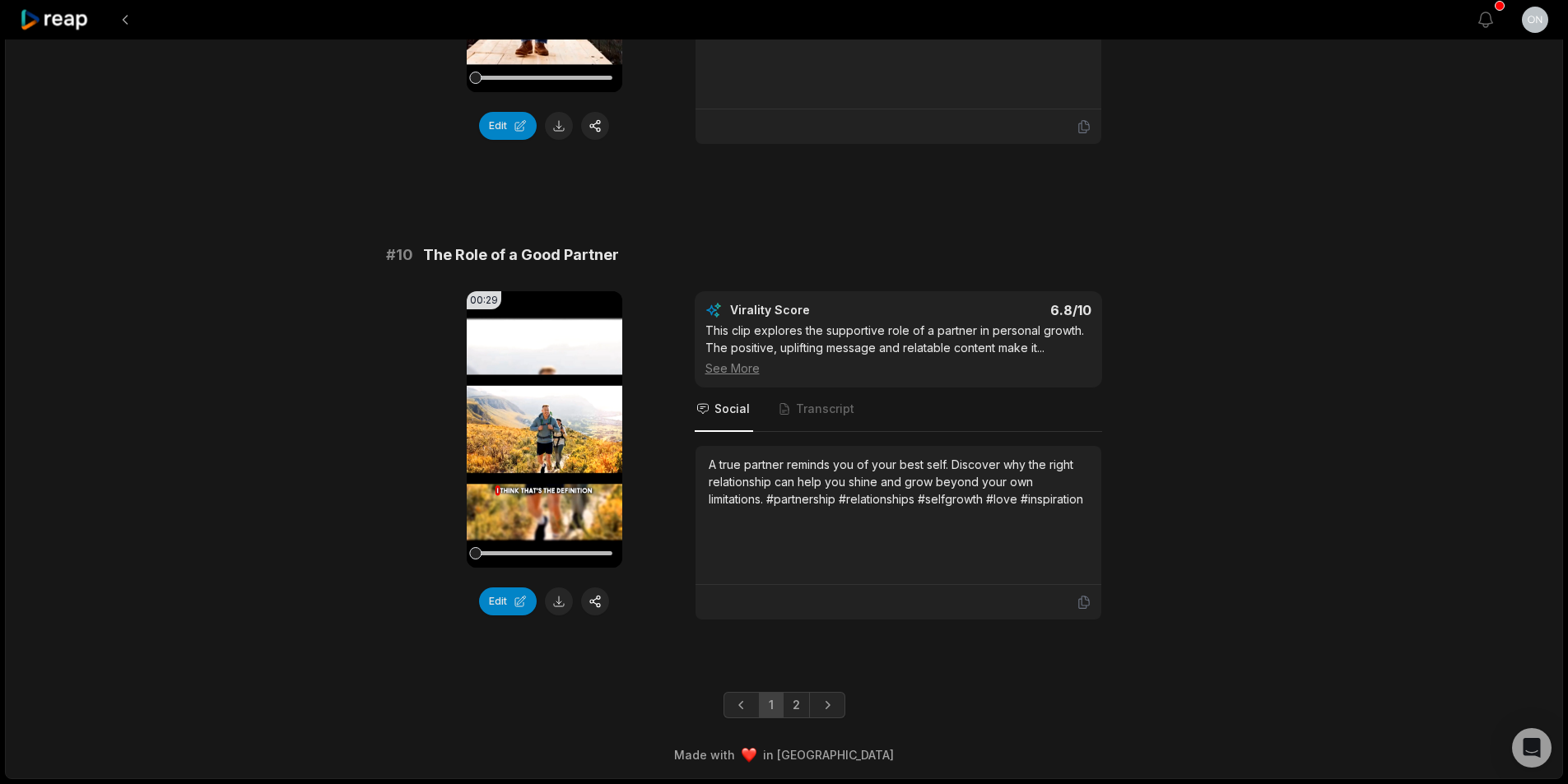
scroll to position [4285, 0]
